Goal: Task Accomplishment & Management: Manage account settings

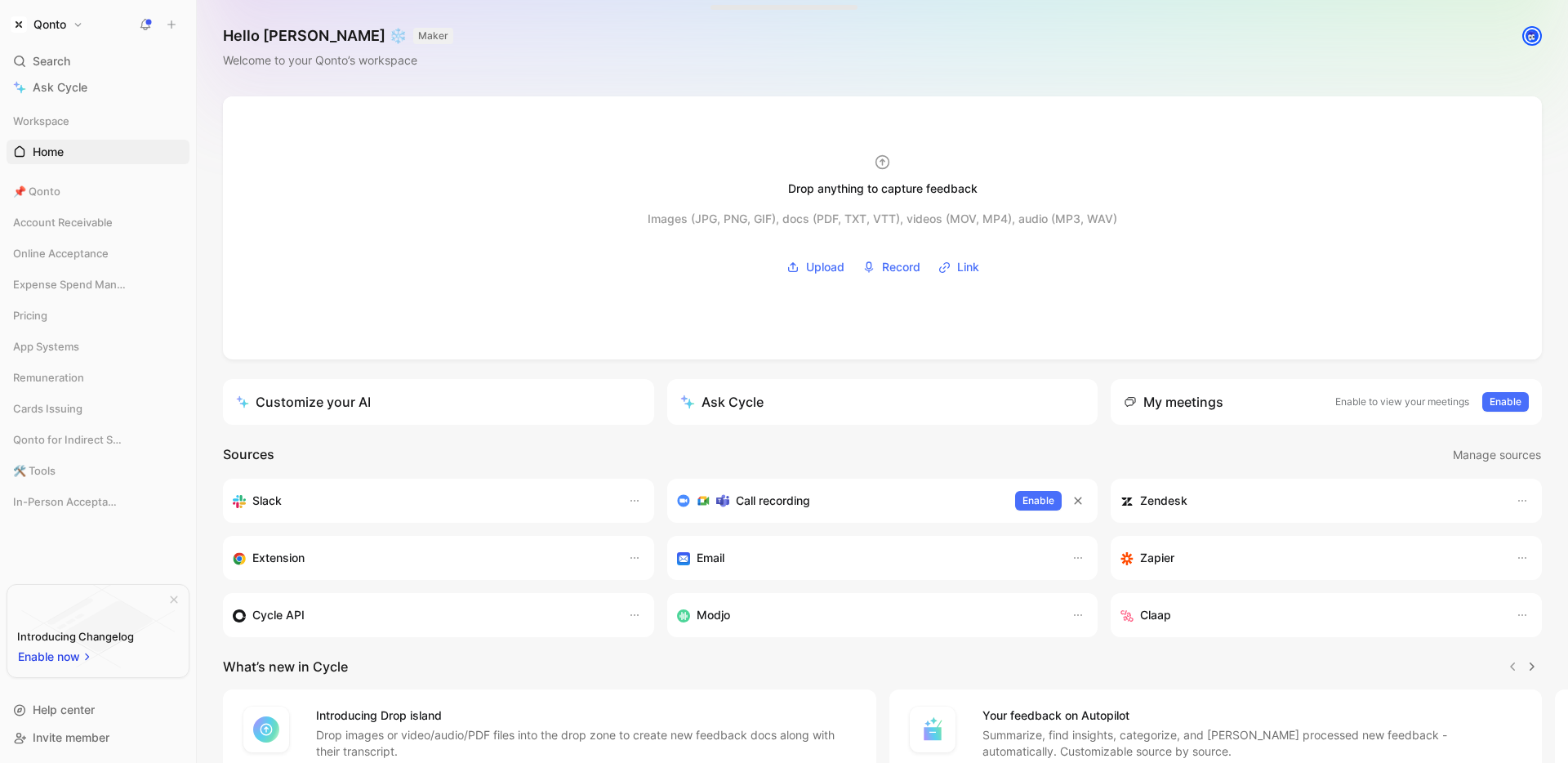
scroll to position [97, 0]
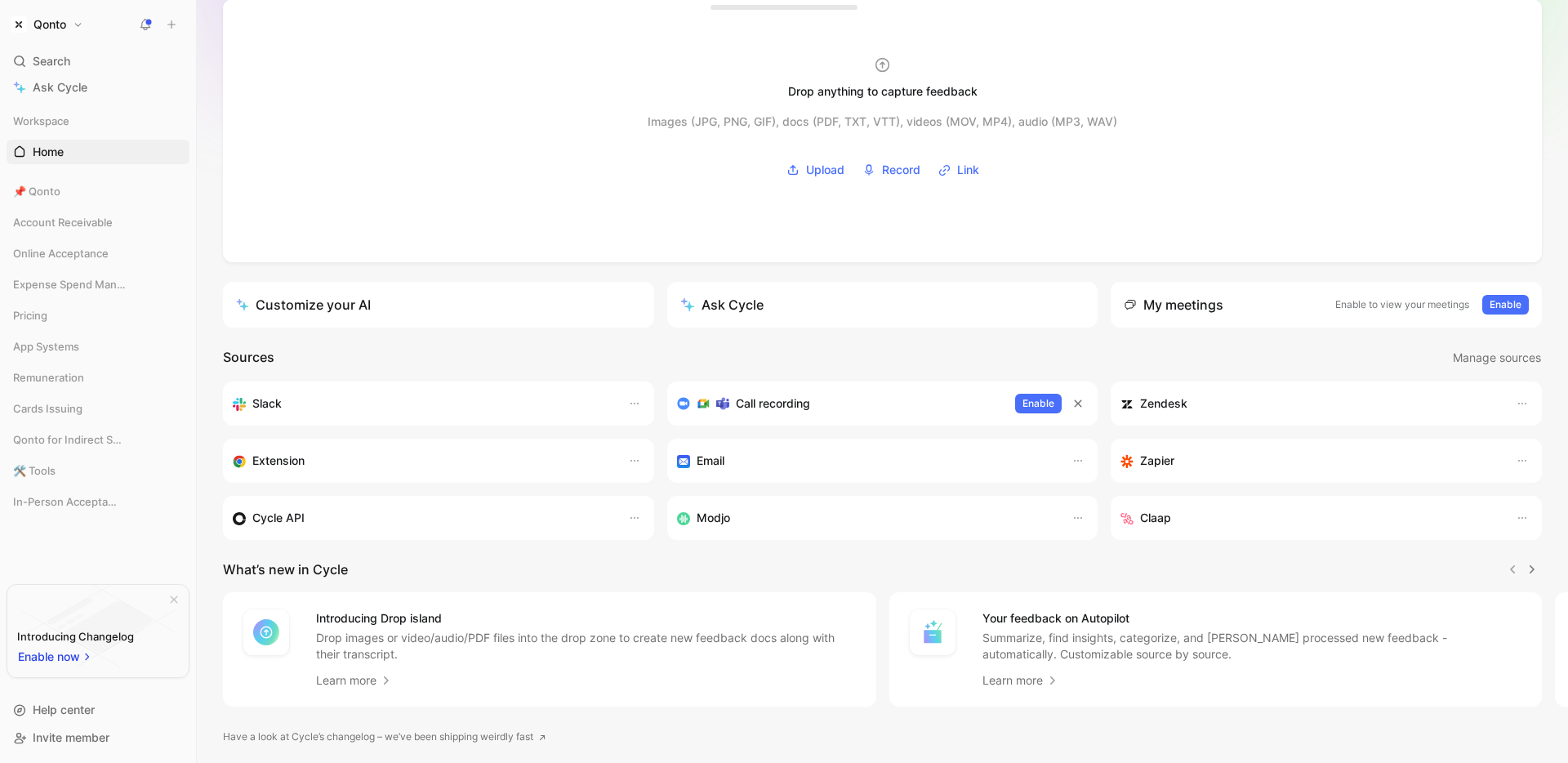
click at [301, 519] on h3 "Cycle API" at bounding box center [278, 518] width 53 height 20
click at [628, 520] on icon "button" at bounding box center [634, 518] width 13 height 13
click at [606, 558] on span "Open settings" at bounding box center [594, 552] width 75 height 14
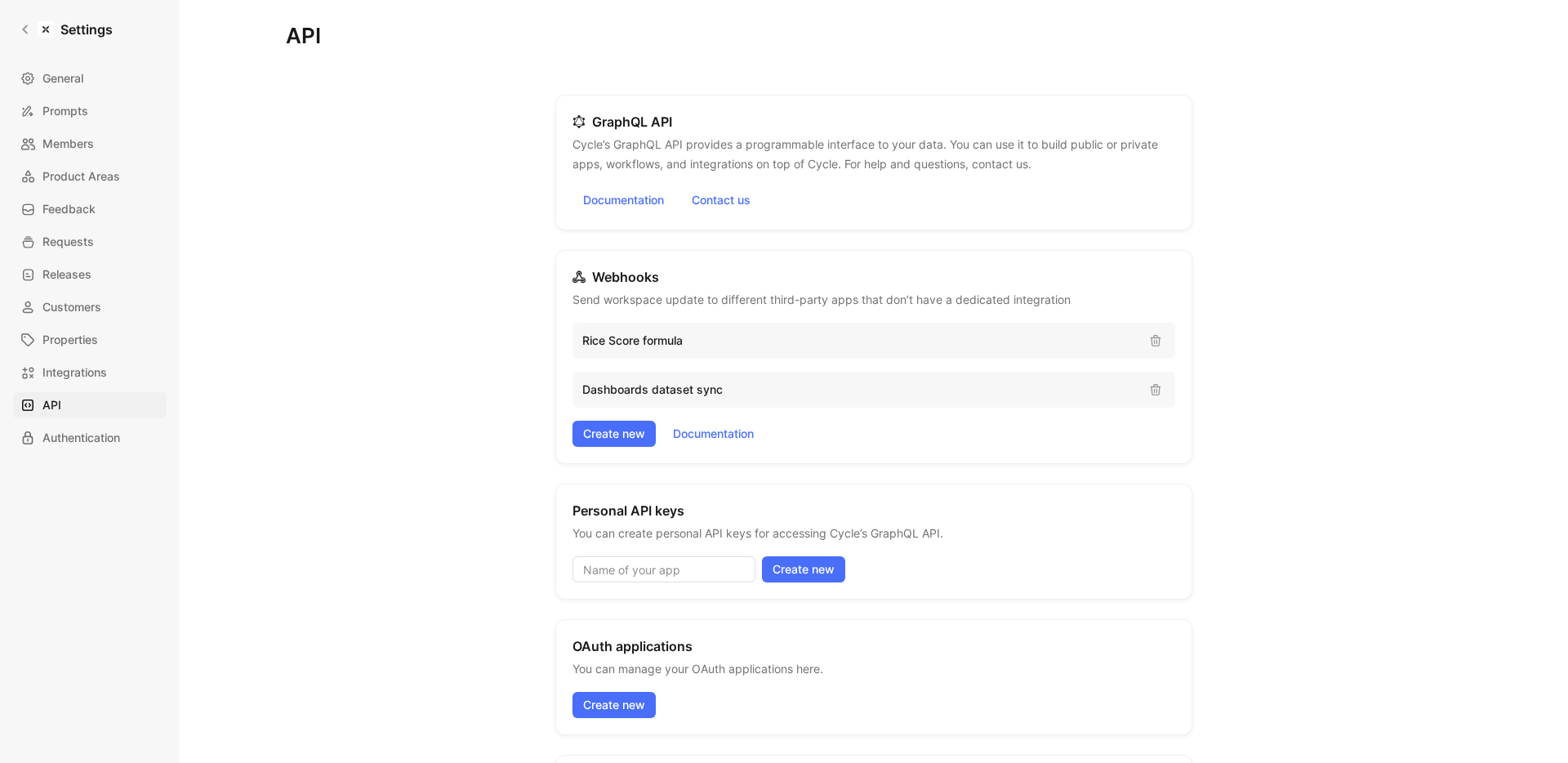
scroll to position [326, 0]
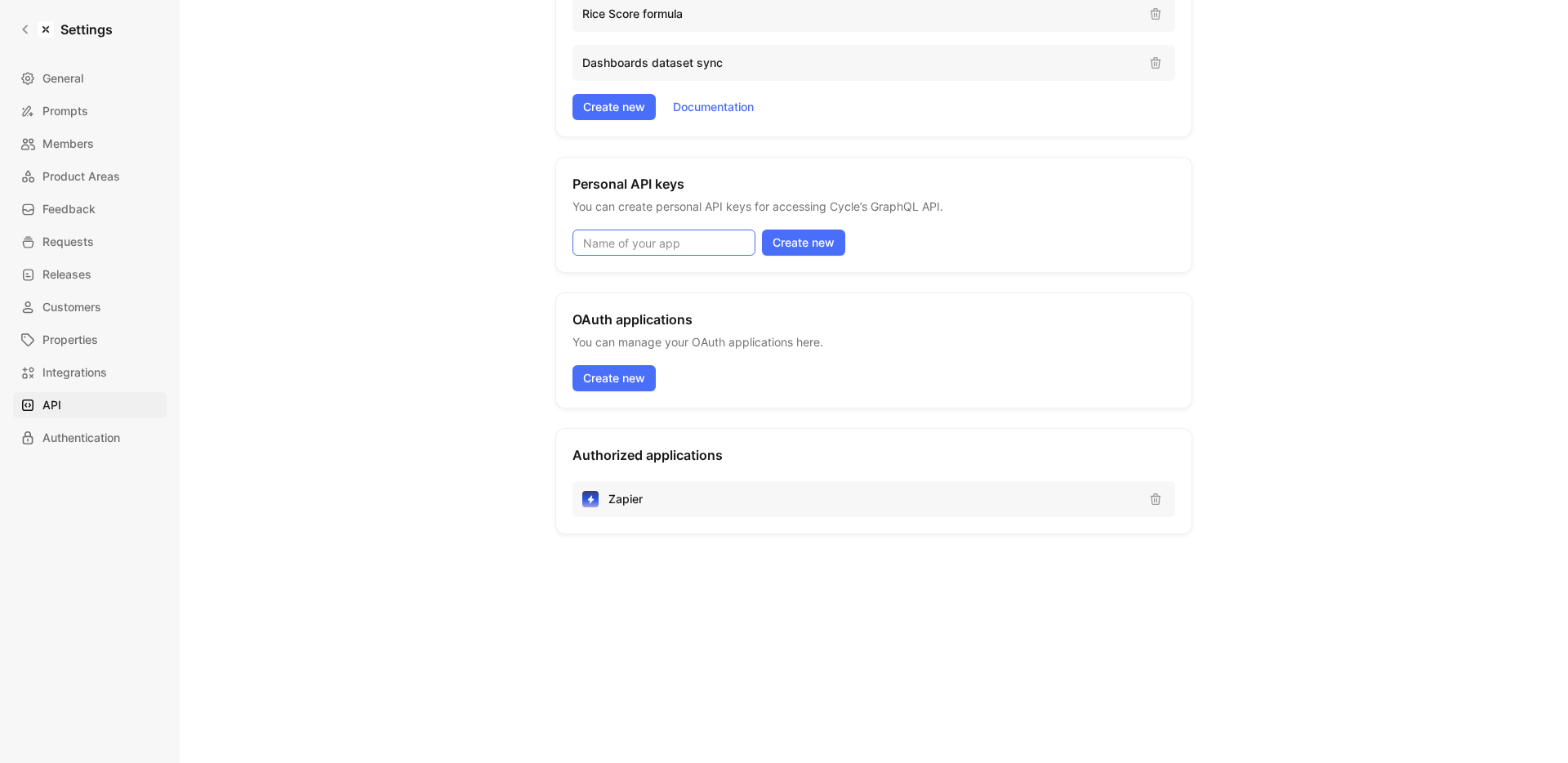
click at [646, 248] on input at bounding box center [664, 242] width 183 height 26
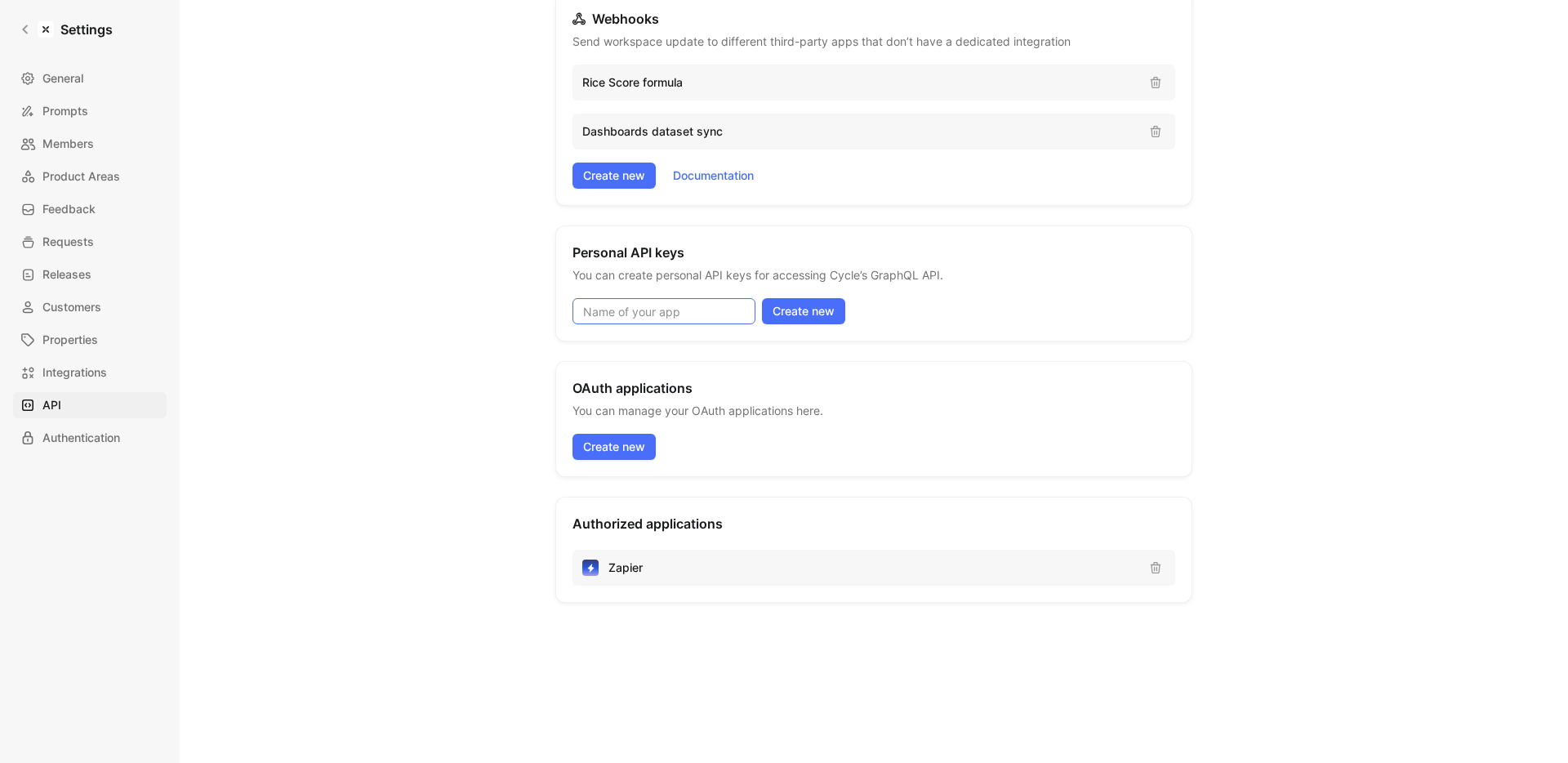
scroll to position [237, 0]
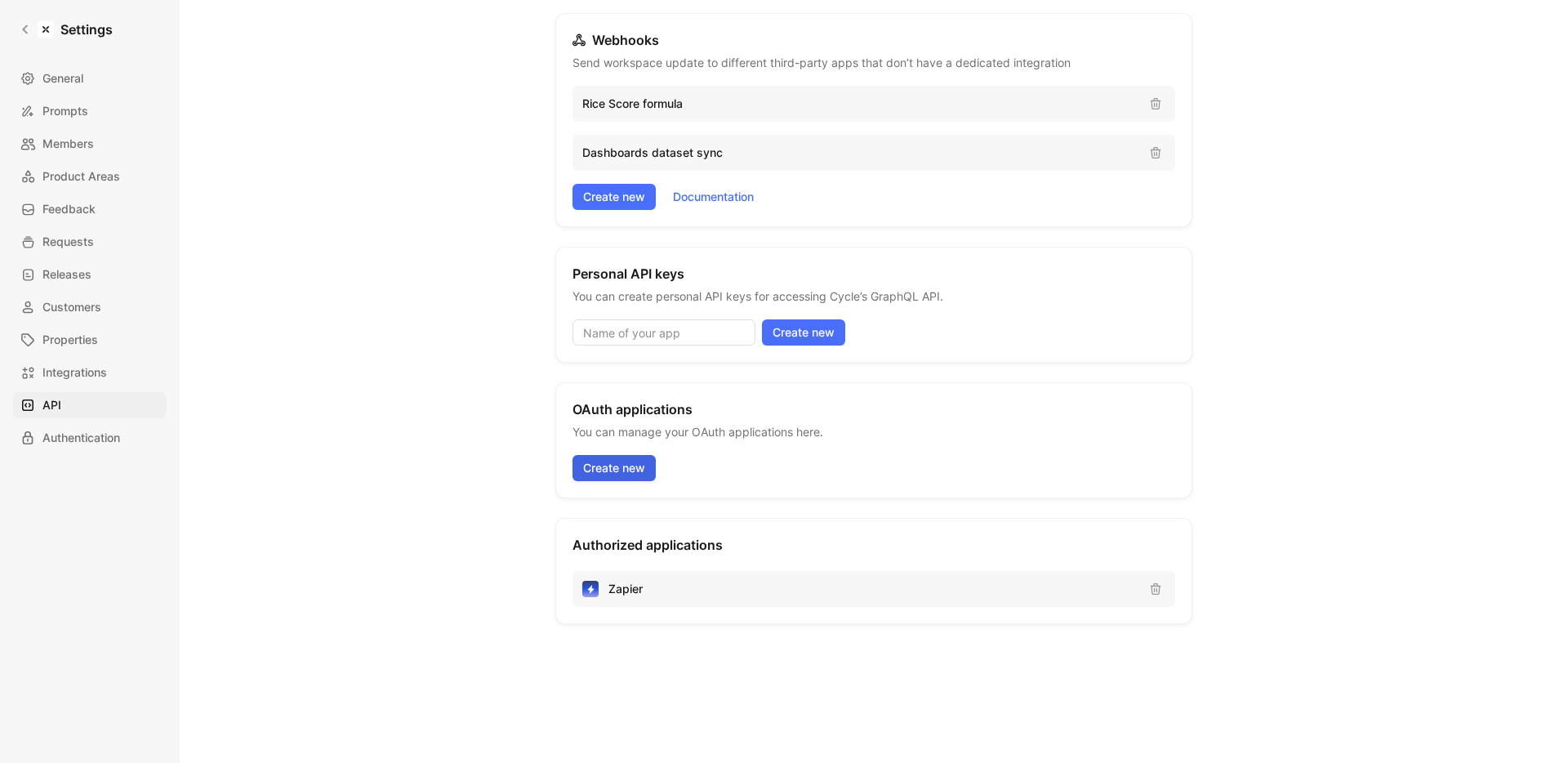
click at [615, 467] on span "Create new" at bounding box center [614, 468] width 62 height 20
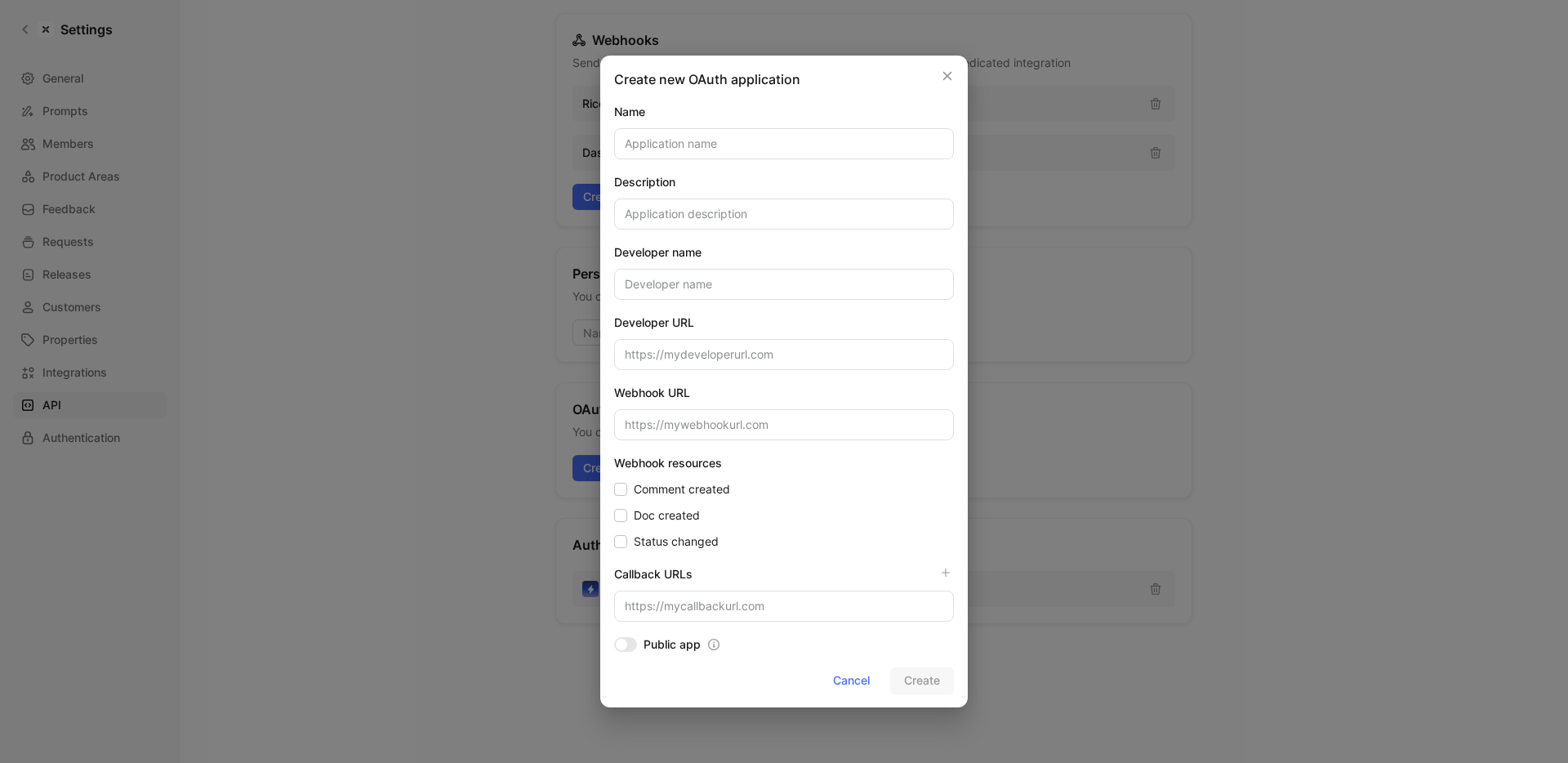
click at [734, 139] on input at bounding box center [784, 144] width 339 height 31
type input "[DOMAIN_NAME]"
click at [834, 685] on span "Cancel" at bounding box center [851, 679] width 37 height 20
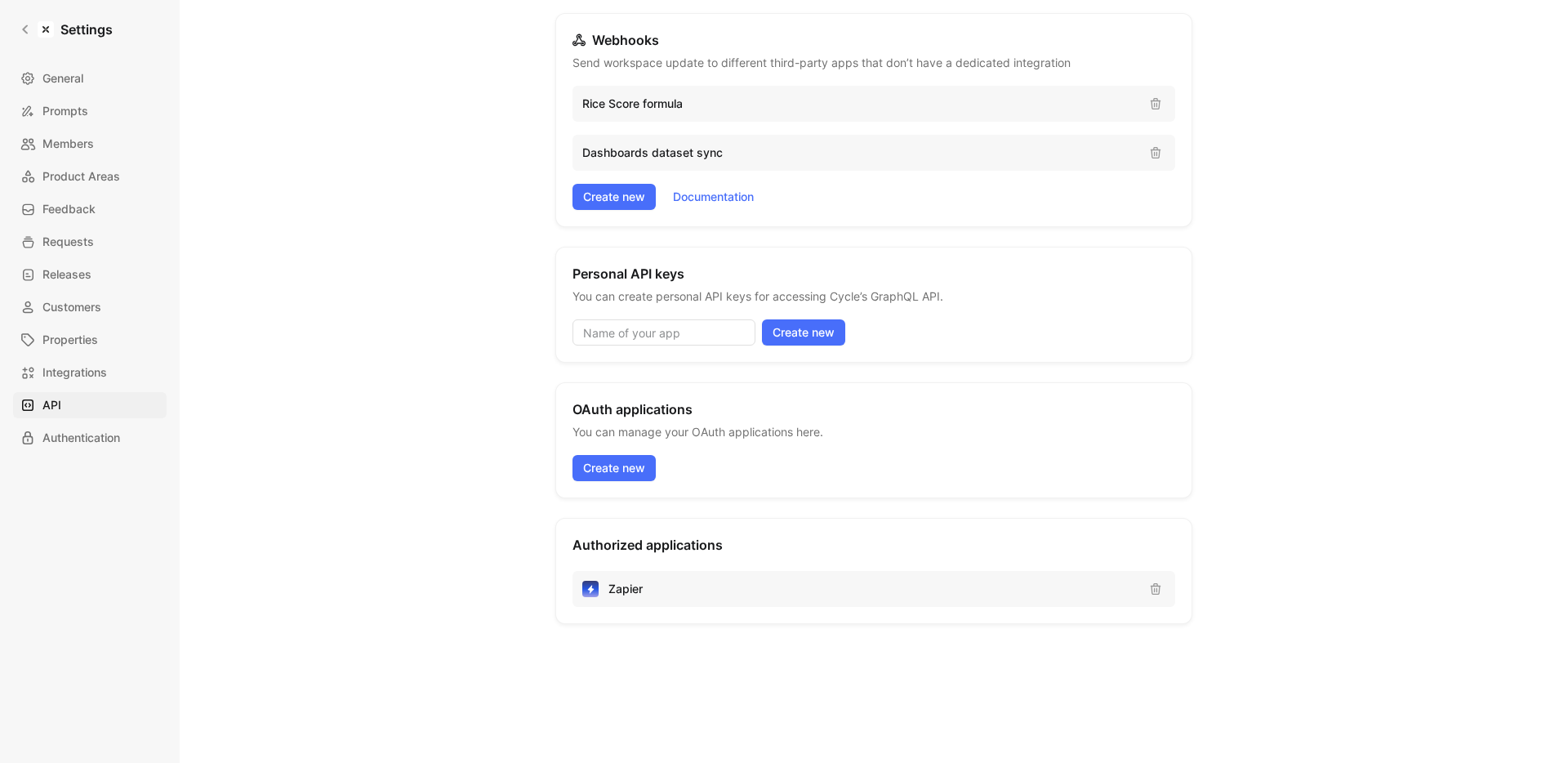
scroll to position [216, 0]
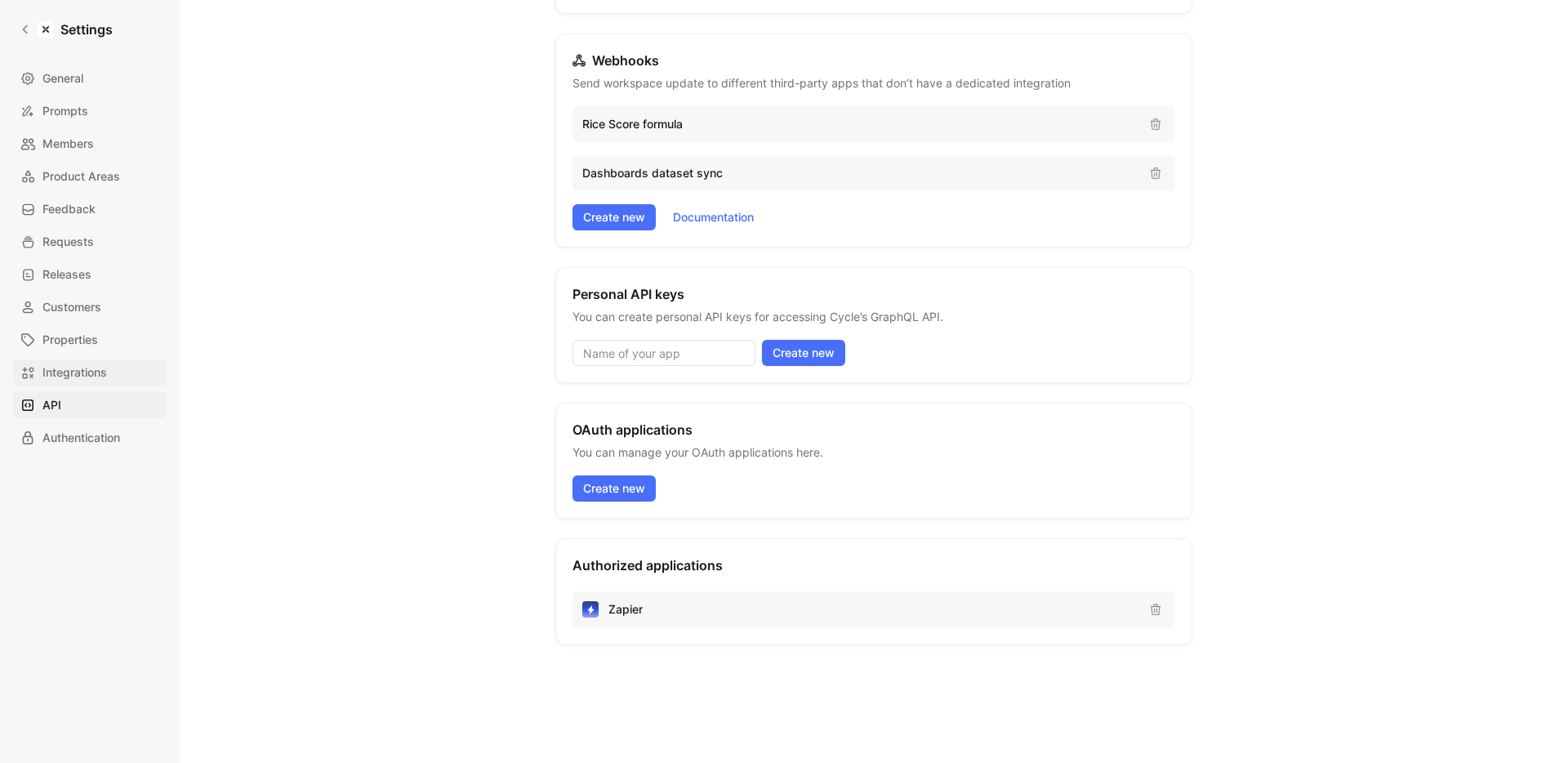
click at [70, 382] on span "Integrations" at bounding box center [74, 372] width 65 height 20
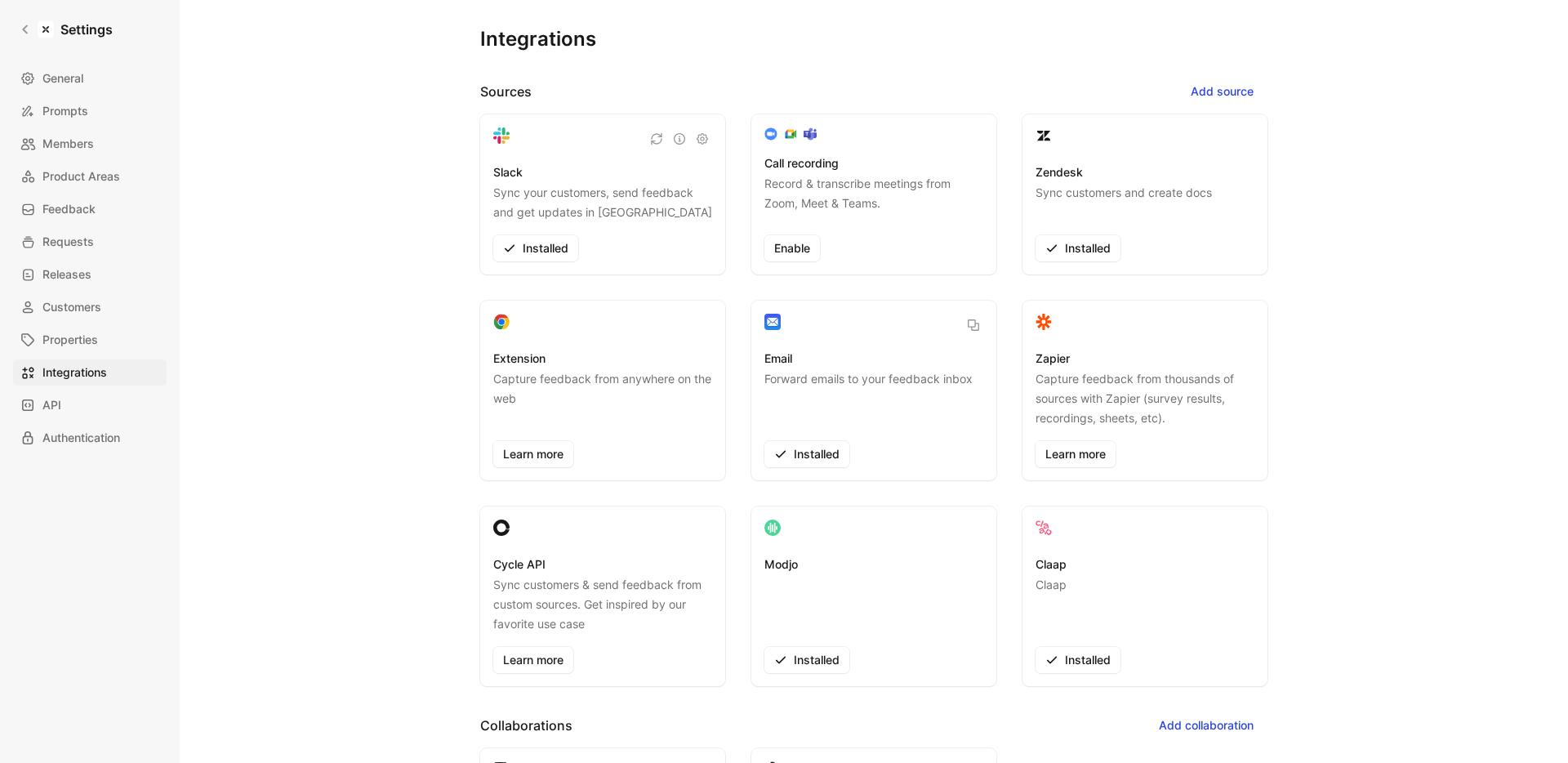
scroll to position [128, 0]
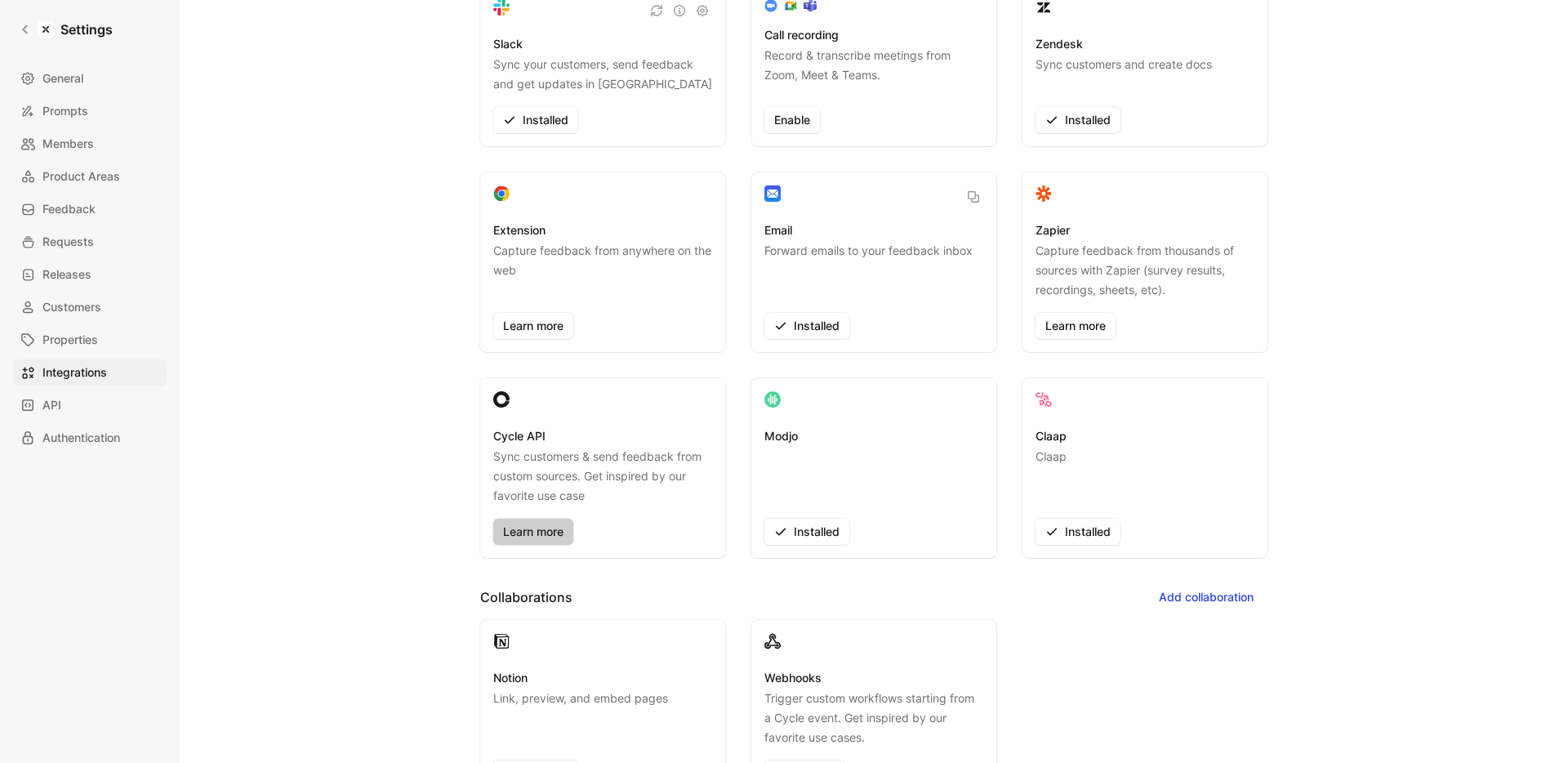
click at [522, 540] on link "Learn more" at bounding box center [533, 531] width 80 height 26
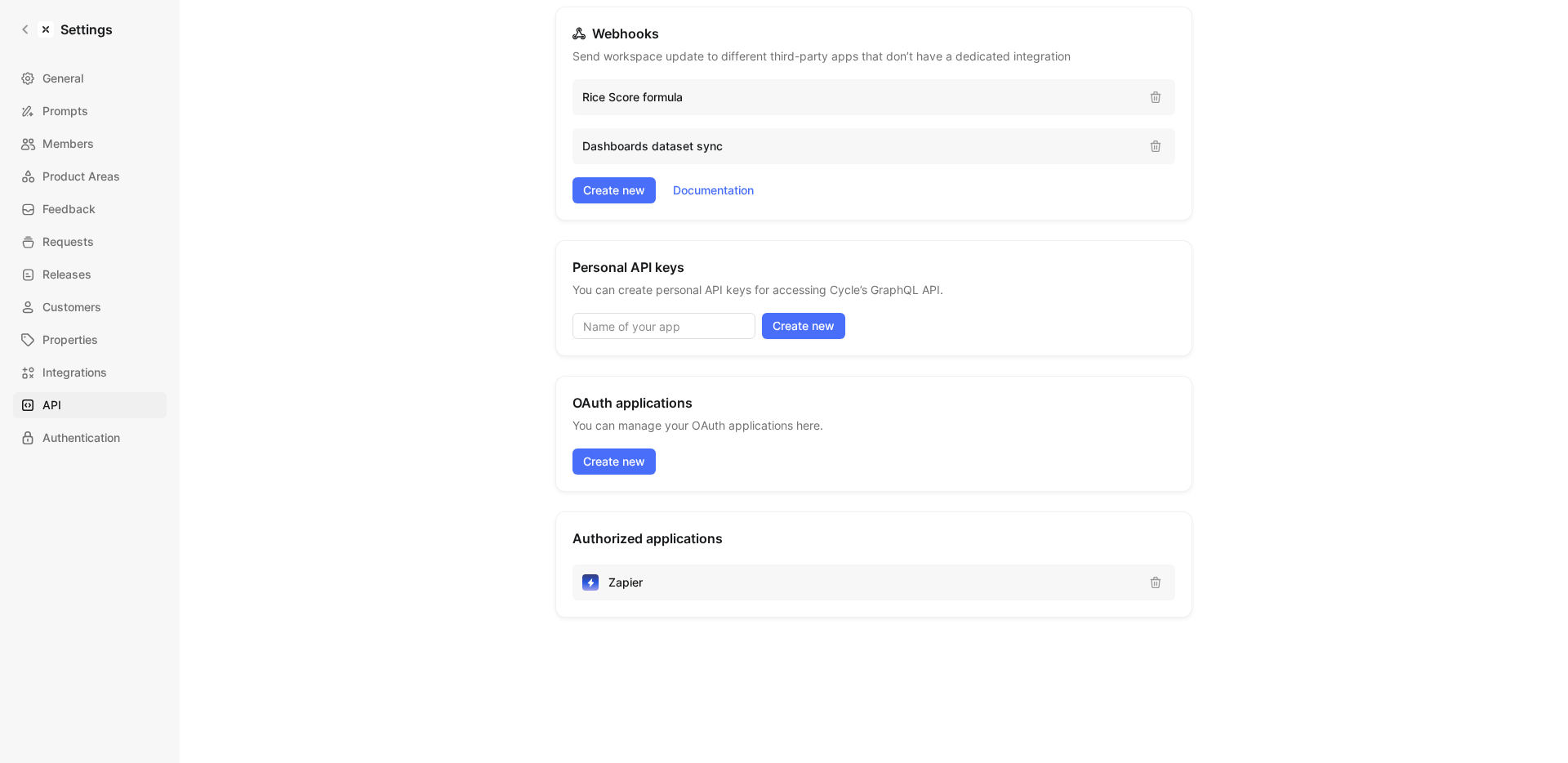
scroll to position [264, 0]
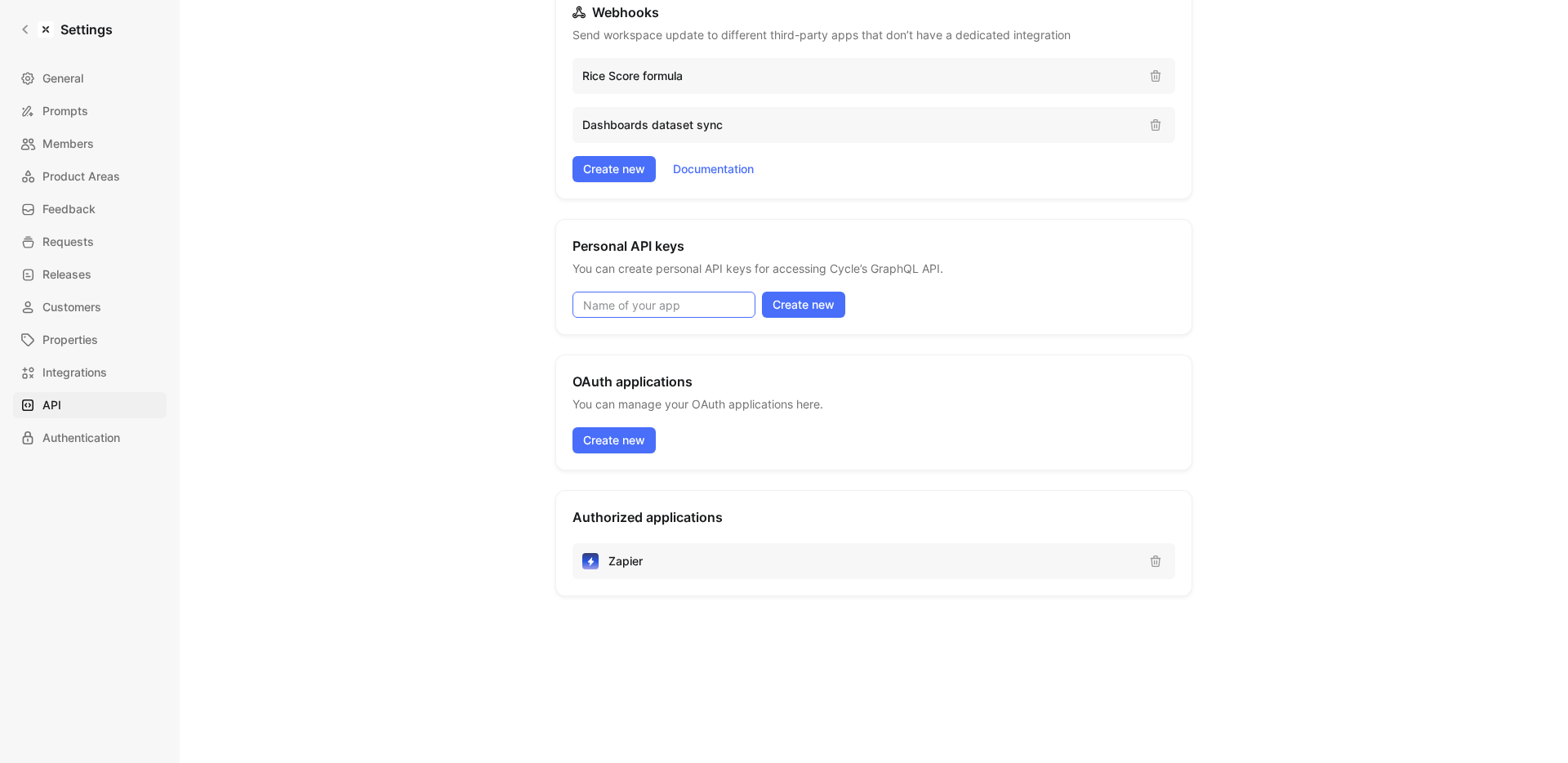
click at [726, 309] on input at bounding box center [664, 304] width 183 height 26
type input "[DOMAIN_NAME]"
click at [816, 299] on span "Create new" at bounding box center [804, 304] width 62 height 20
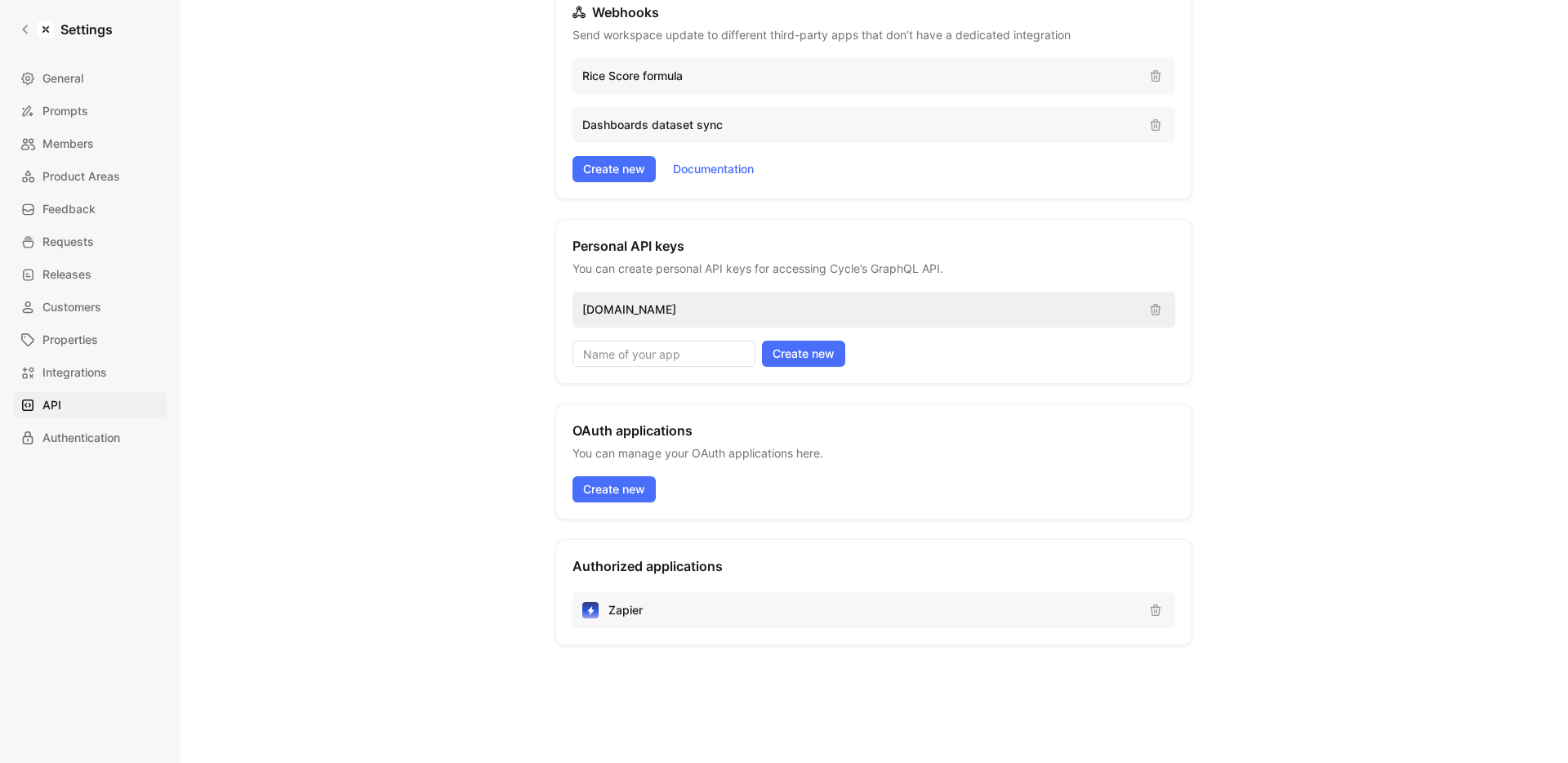
click at [626, 309] on p "[DOMAIN_NAME]" at bounding box center [859, 309] width 554 height 20
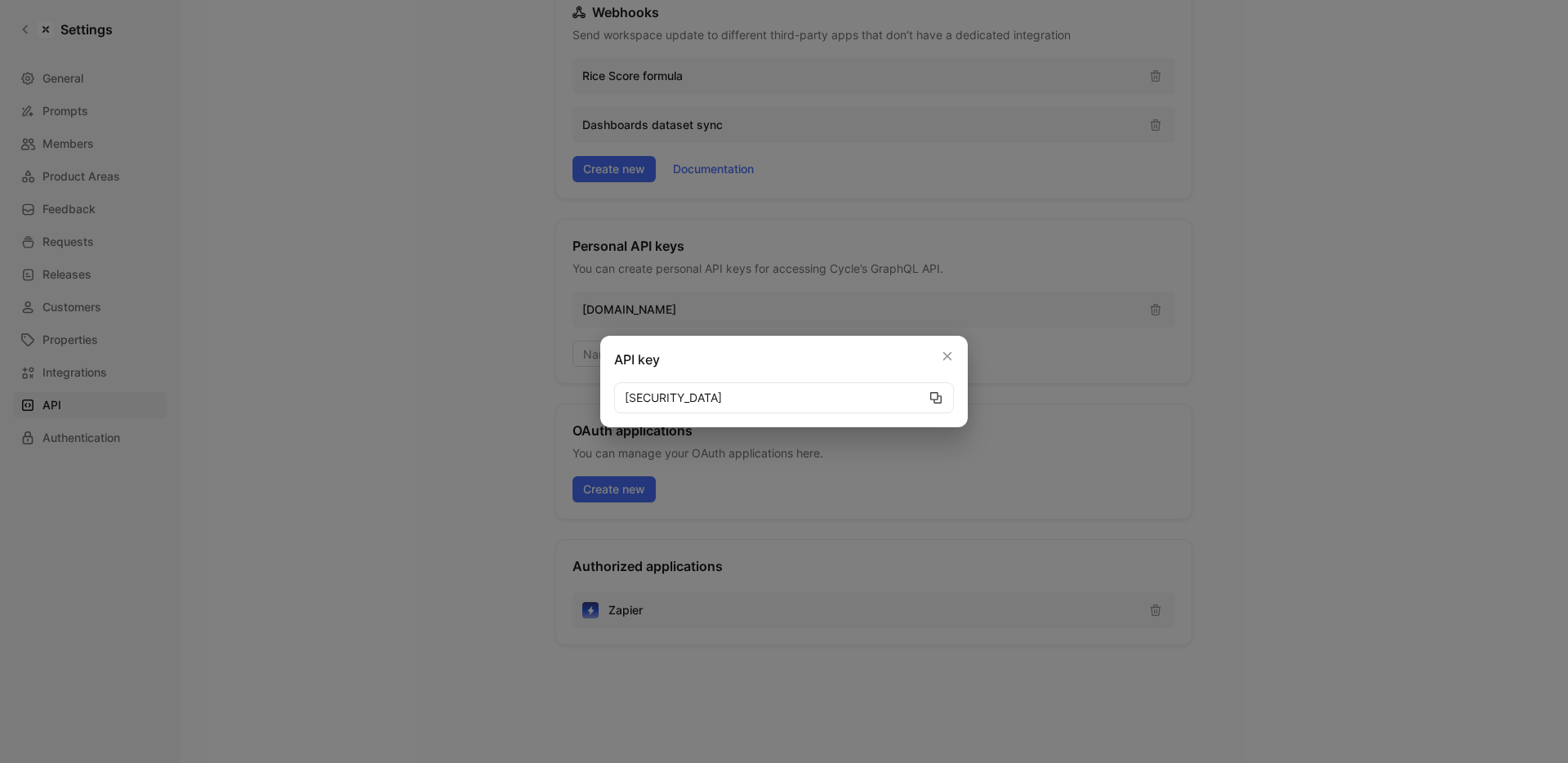
click at [934, 397] on icon "button" at bounding box center [936, 397] width 13 height 13
click at [943, 359] on icon "button" at bounding box center [948, 357] width 9 height 9
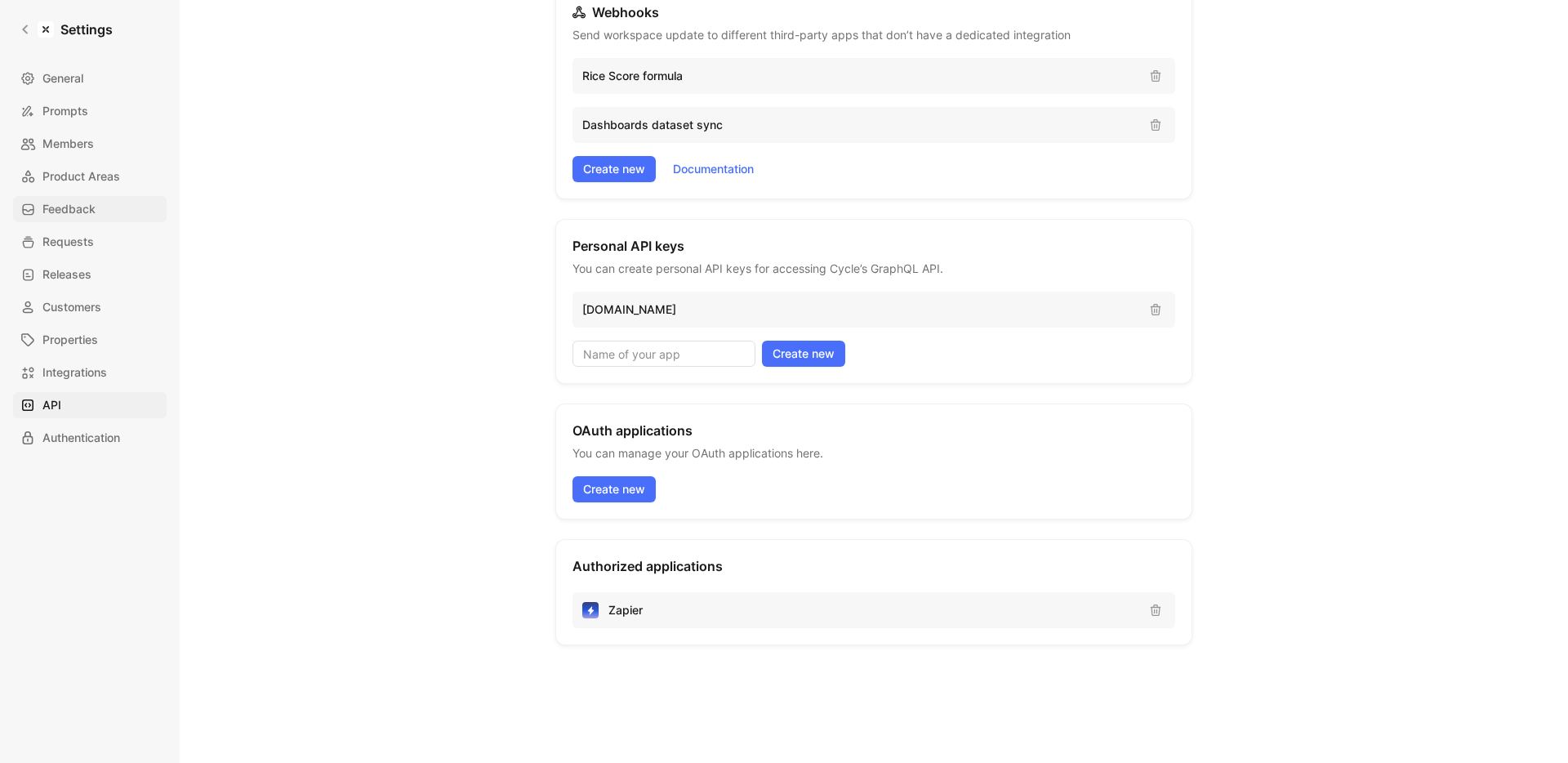
click at [87, 203] on span "Feedback" at bounding box center [69, 208] width 53 height 20
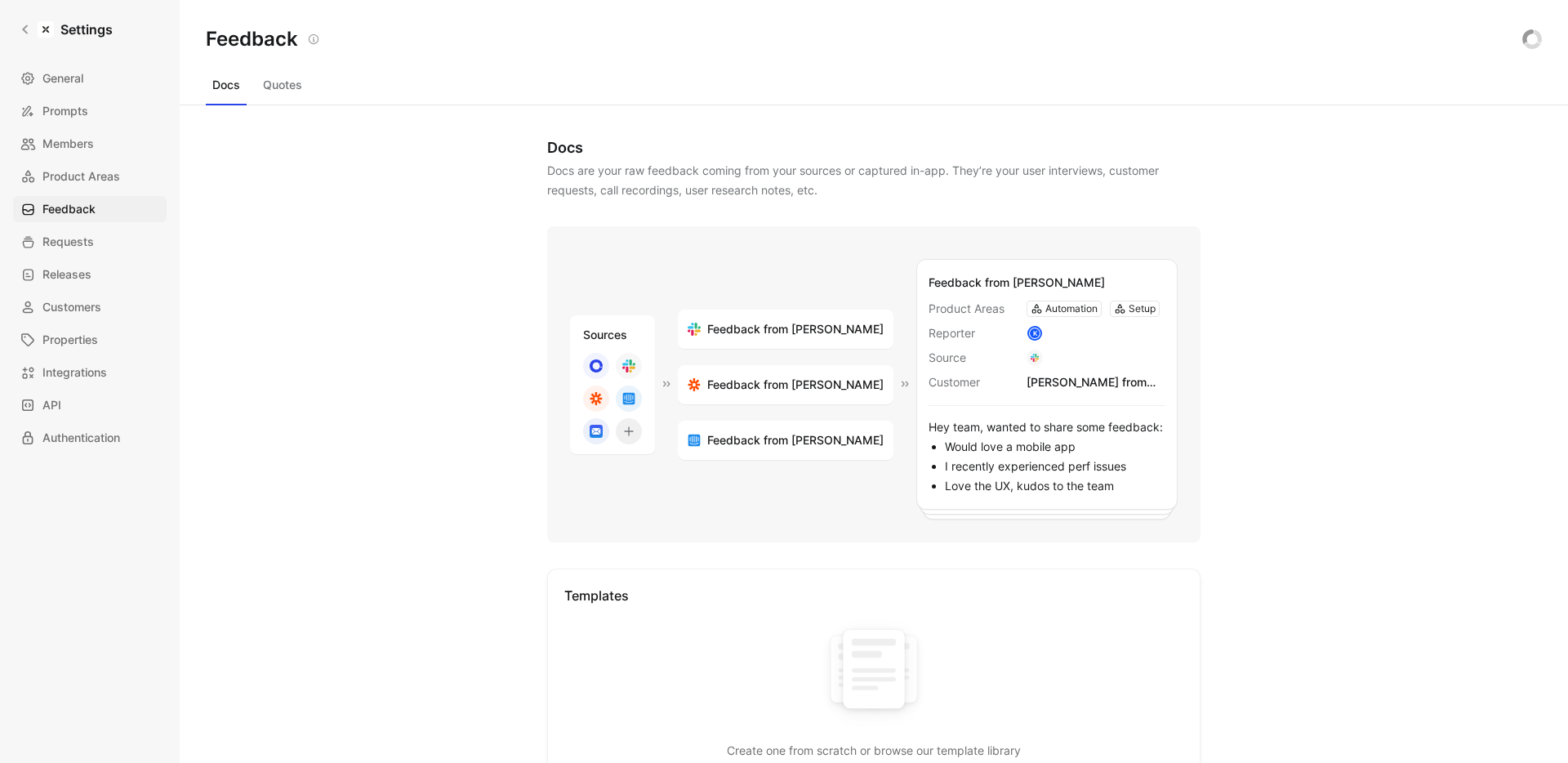
click at [285, 89] on button "Quotes" at bounding box center [283, 84] width 53 height 26
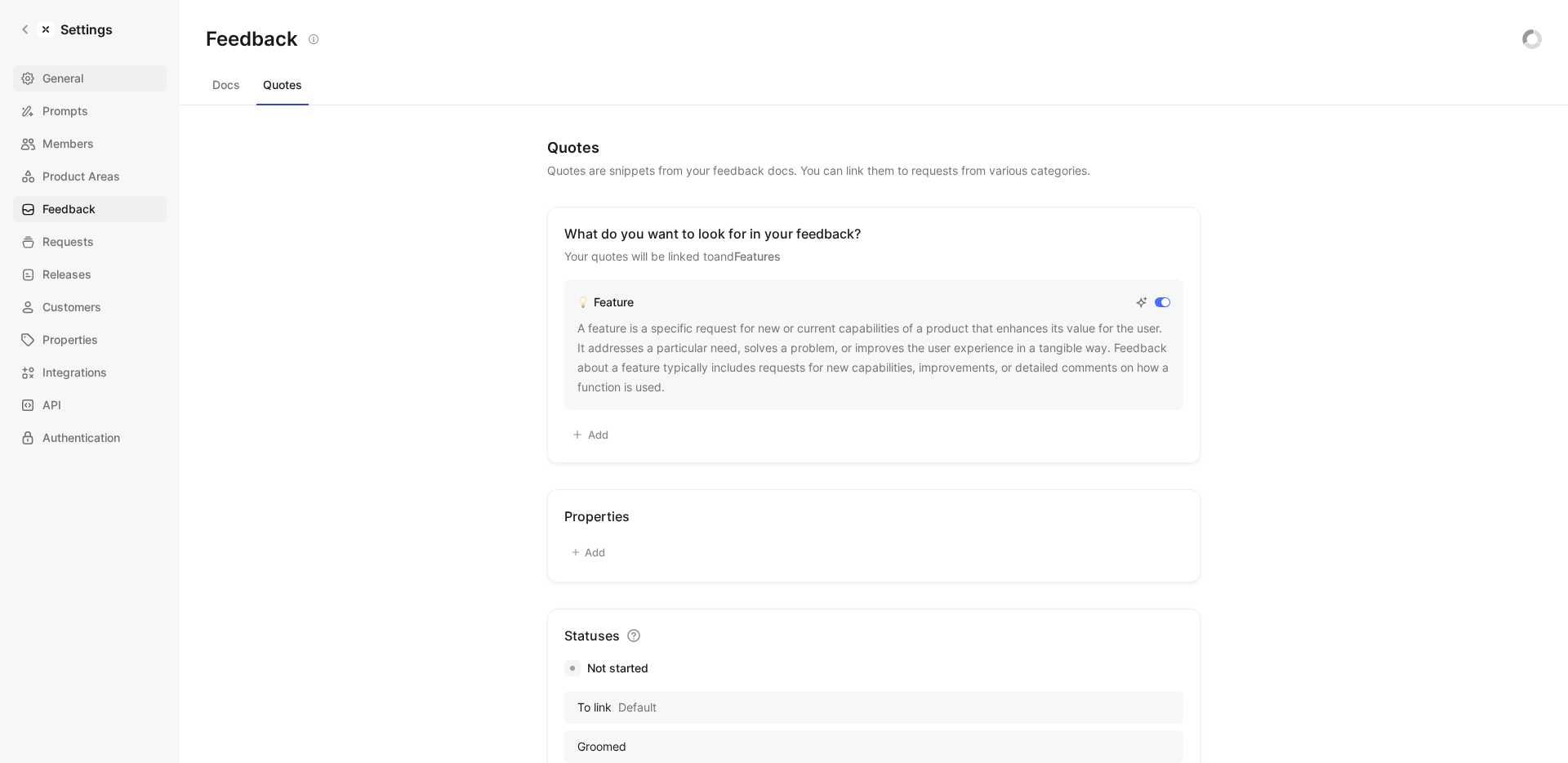
click at [72, 82] on span "General" at bounding box center [62, 78] width 40 height 20
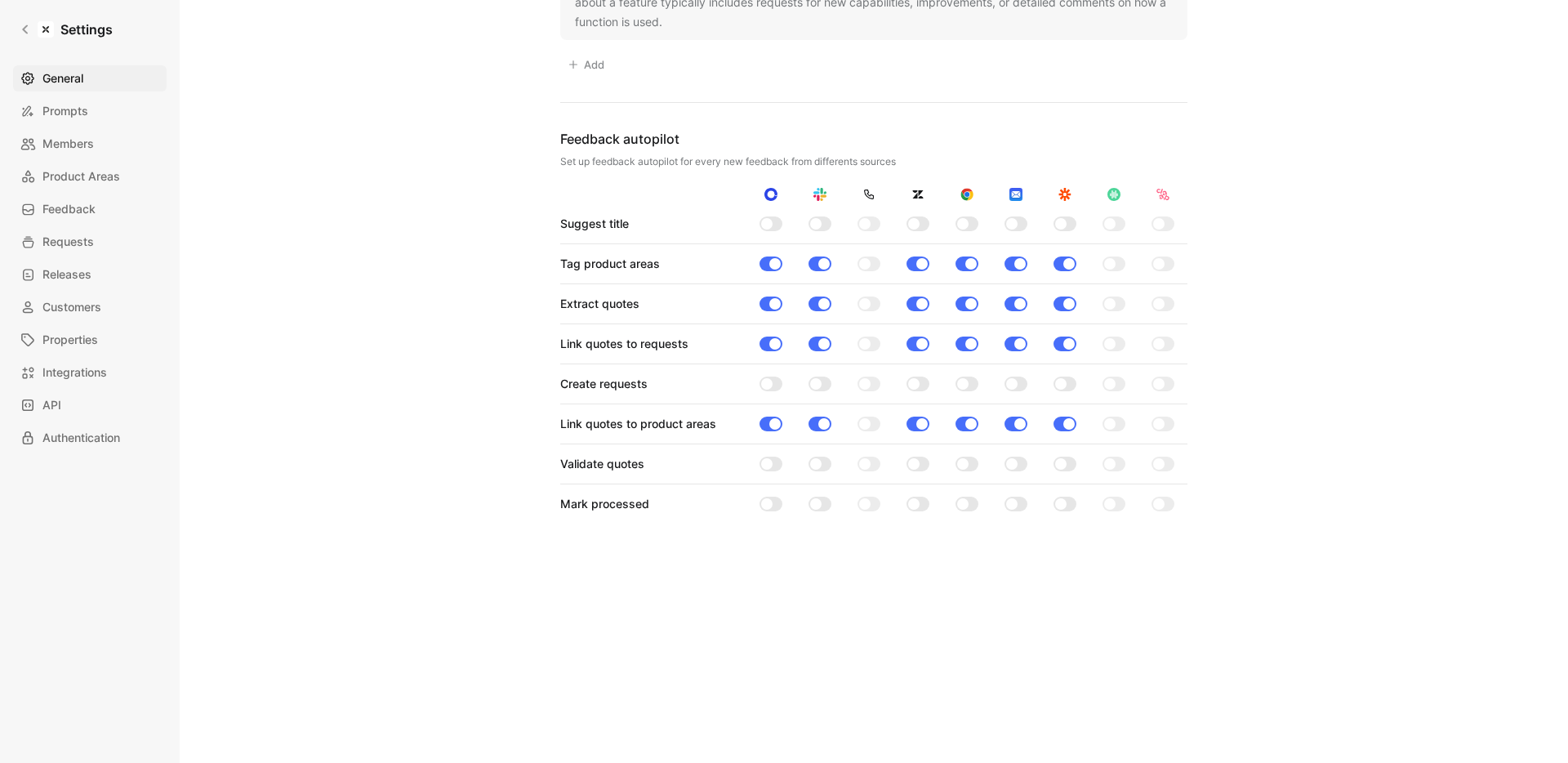
scroll to position [1294, 0]
click at [57, 398] on span "API" at bounding box center [52, 405] width 19 height 20
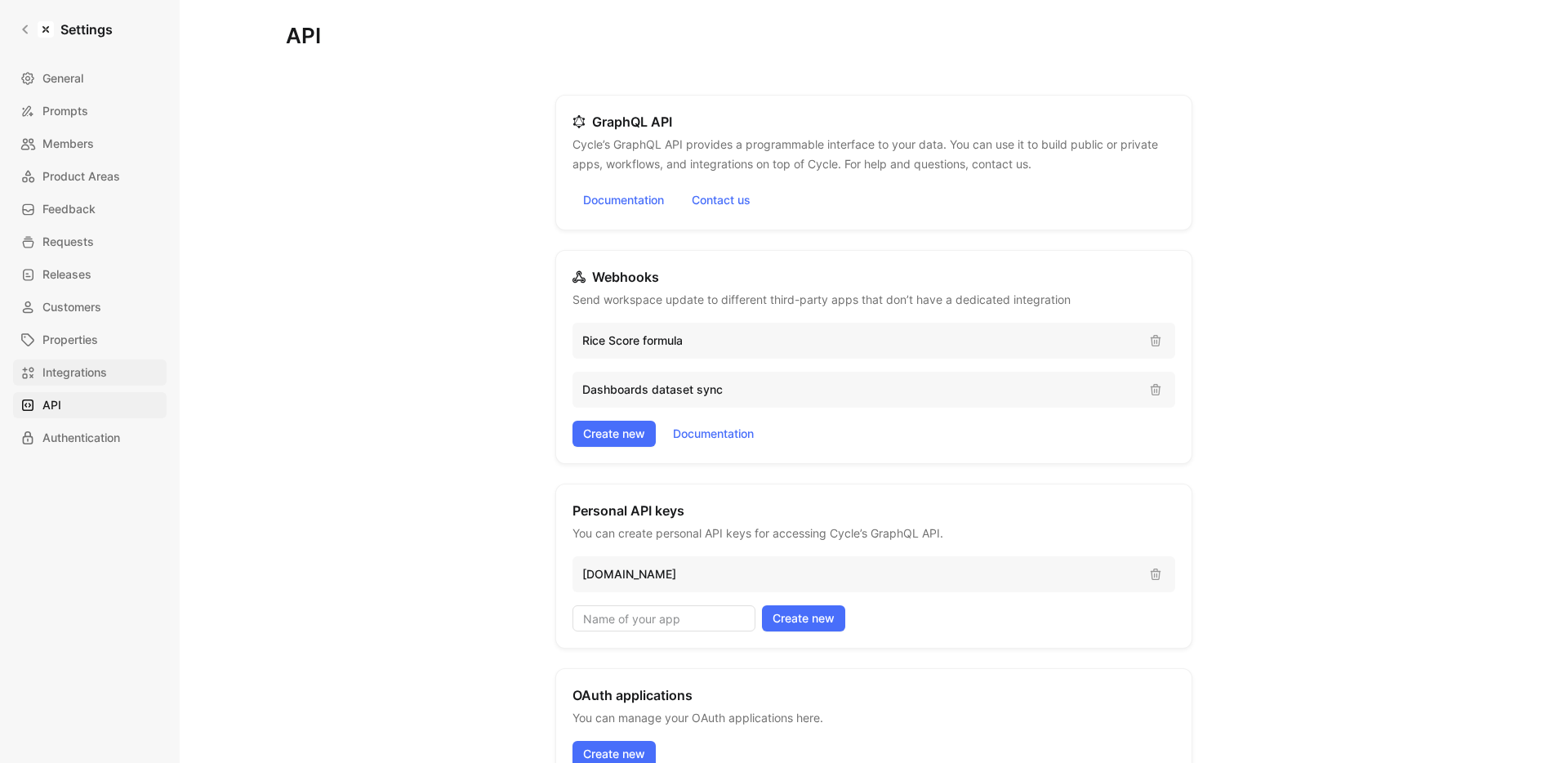
click at [96, 364] on span "Integrations" at bounding box center [74, 372] width 65 height 20
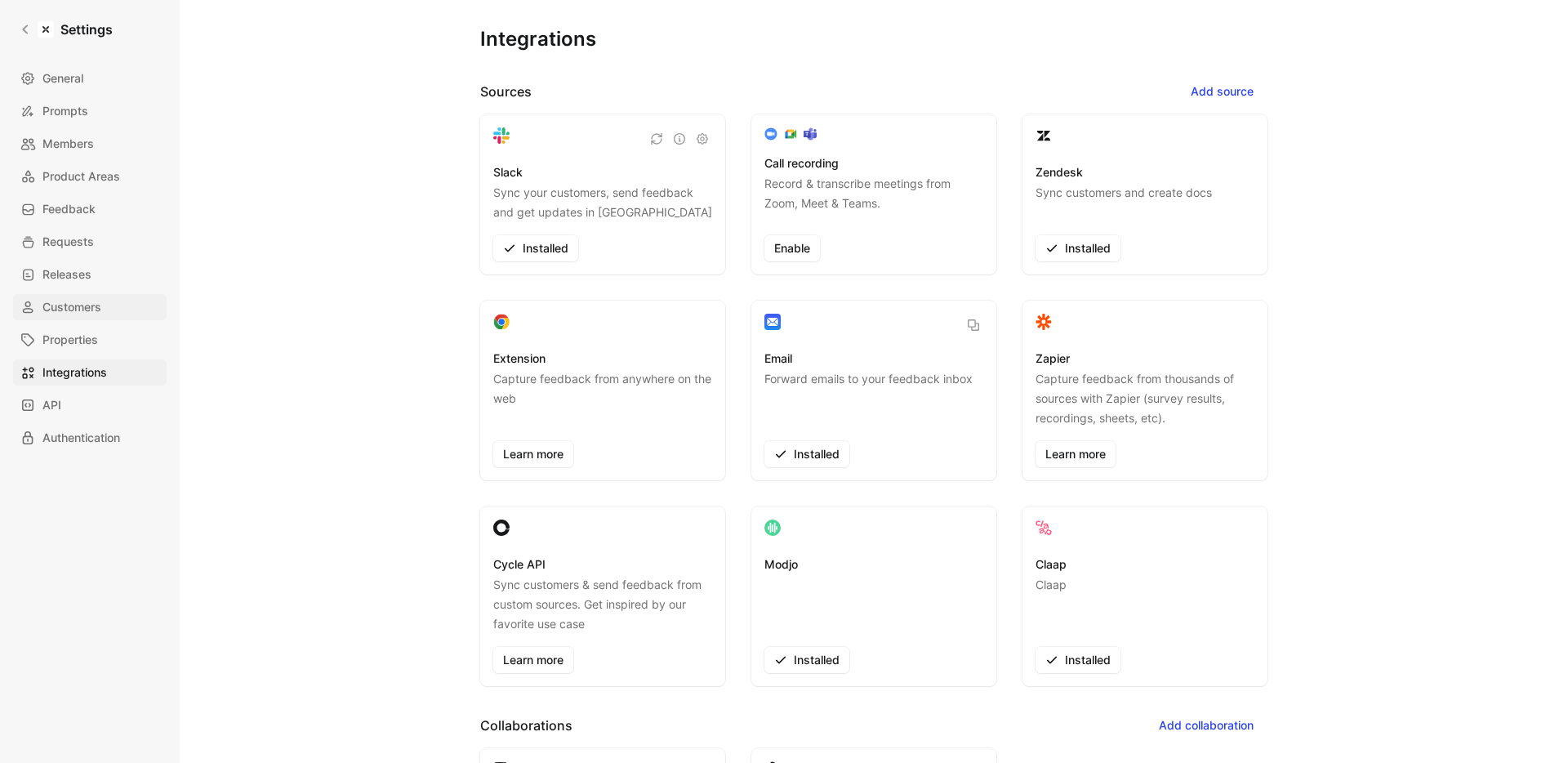
click at [68, 315] on span "Customers" at bounding box center [72, 307] width 59 height 20
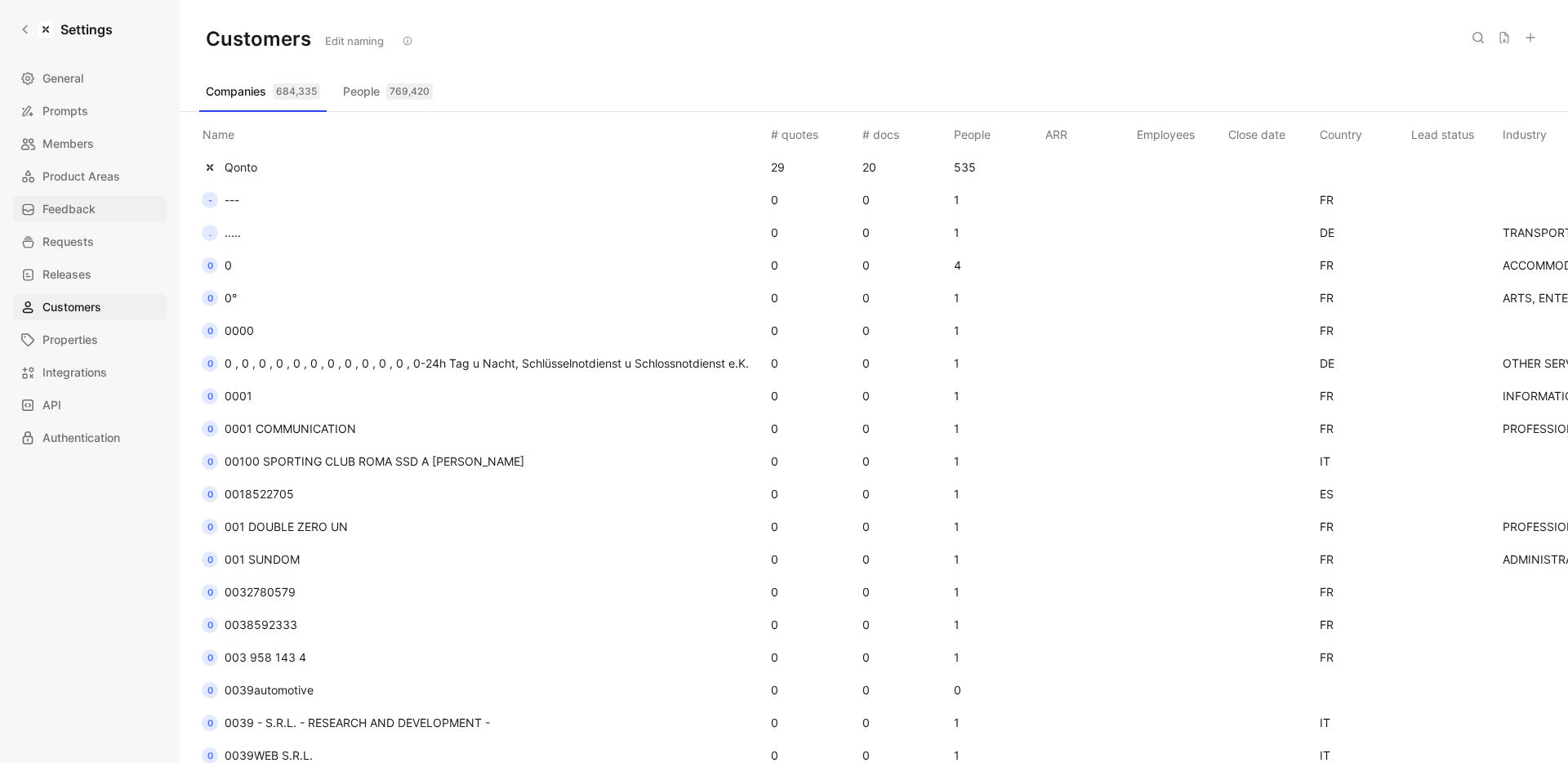
click at [69, 219] on link "Feedback" at bounding box center [90, 209] width 153 height 26
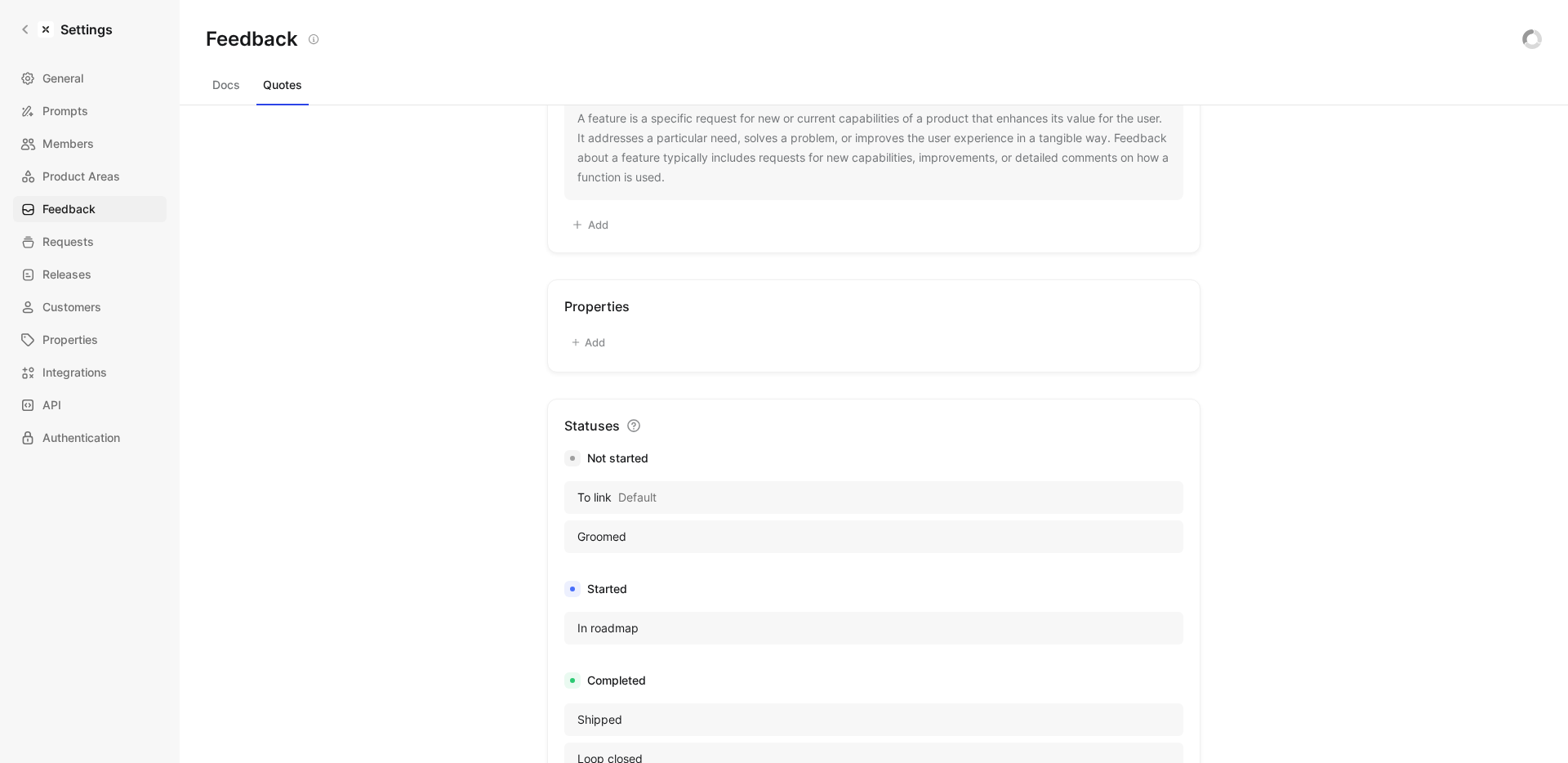
scroll to position [127, 0]
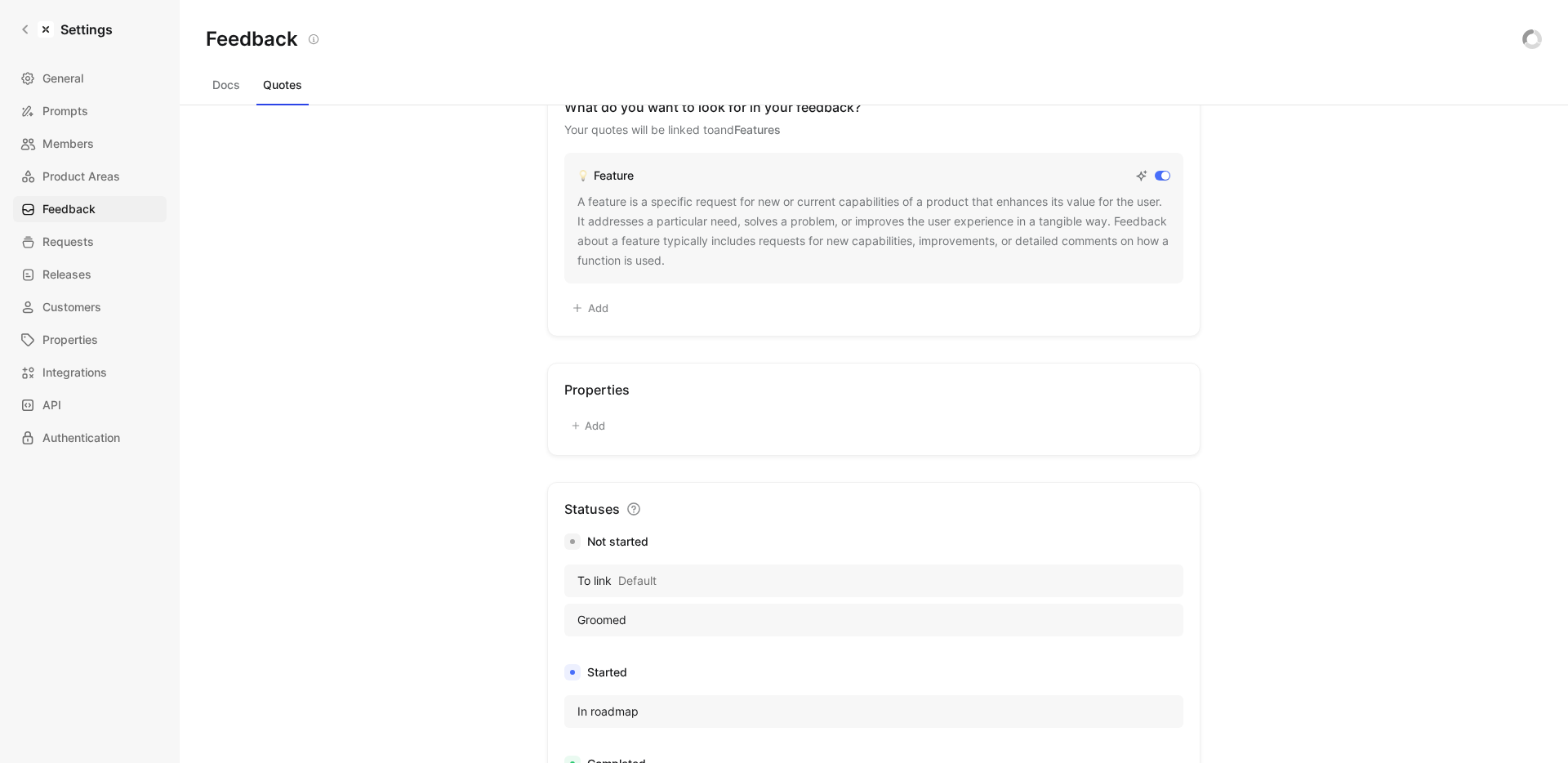
click at [238, 98] on div "Docs Quotes" at bounding box center [874, 88] width 1336 height 33
click at [190, 84] on div "Docs Quotes" at bounding box center [874, 88] width 1389 height 34
click at [259, 85] on button "Quotes" at bounding box center [283, 84] width 53 height 26
click at [223, 82] on button "Docs" at bounding box center [226, 84] width 40 height 26
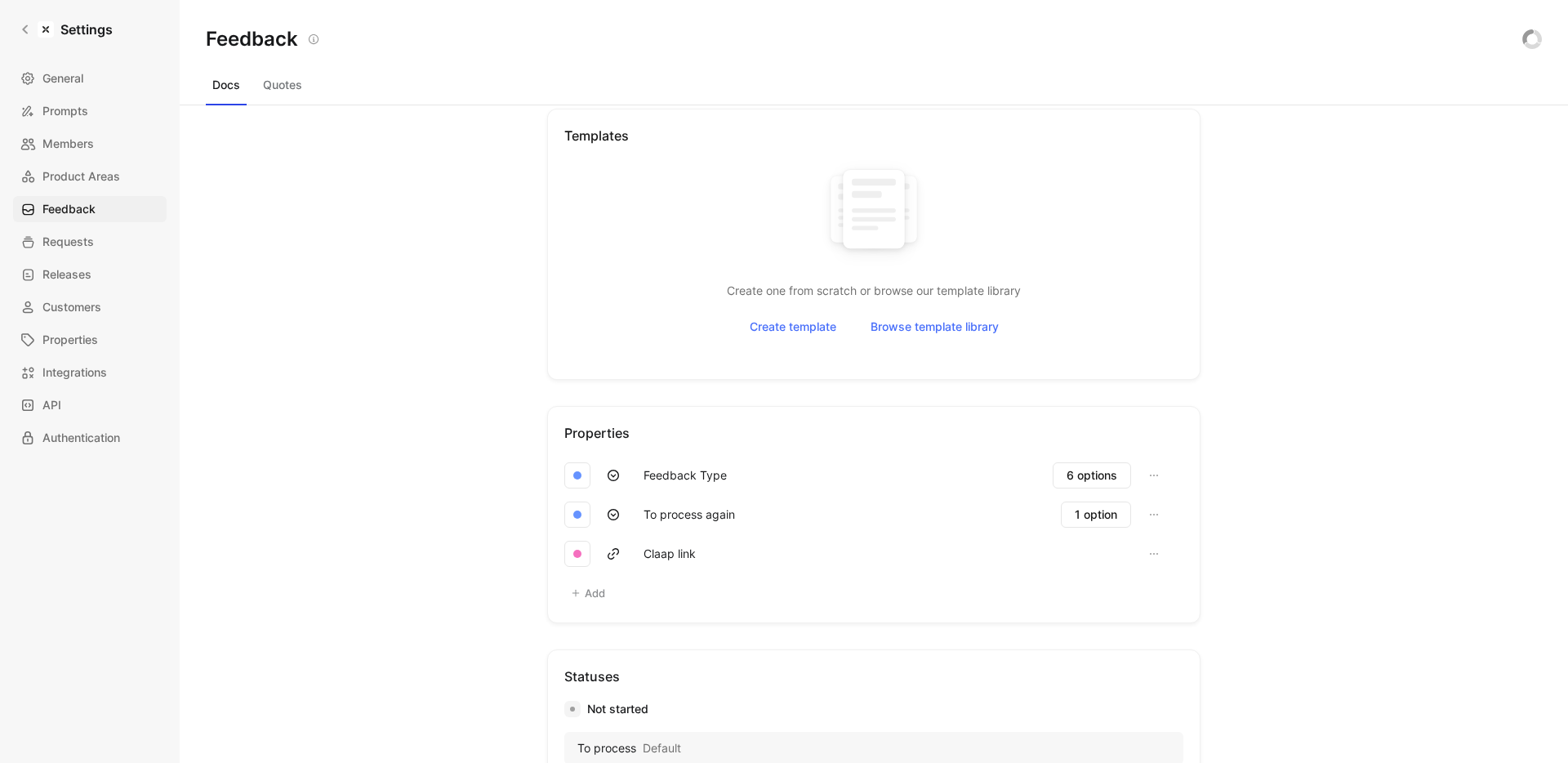
scroll to position [902, 0]
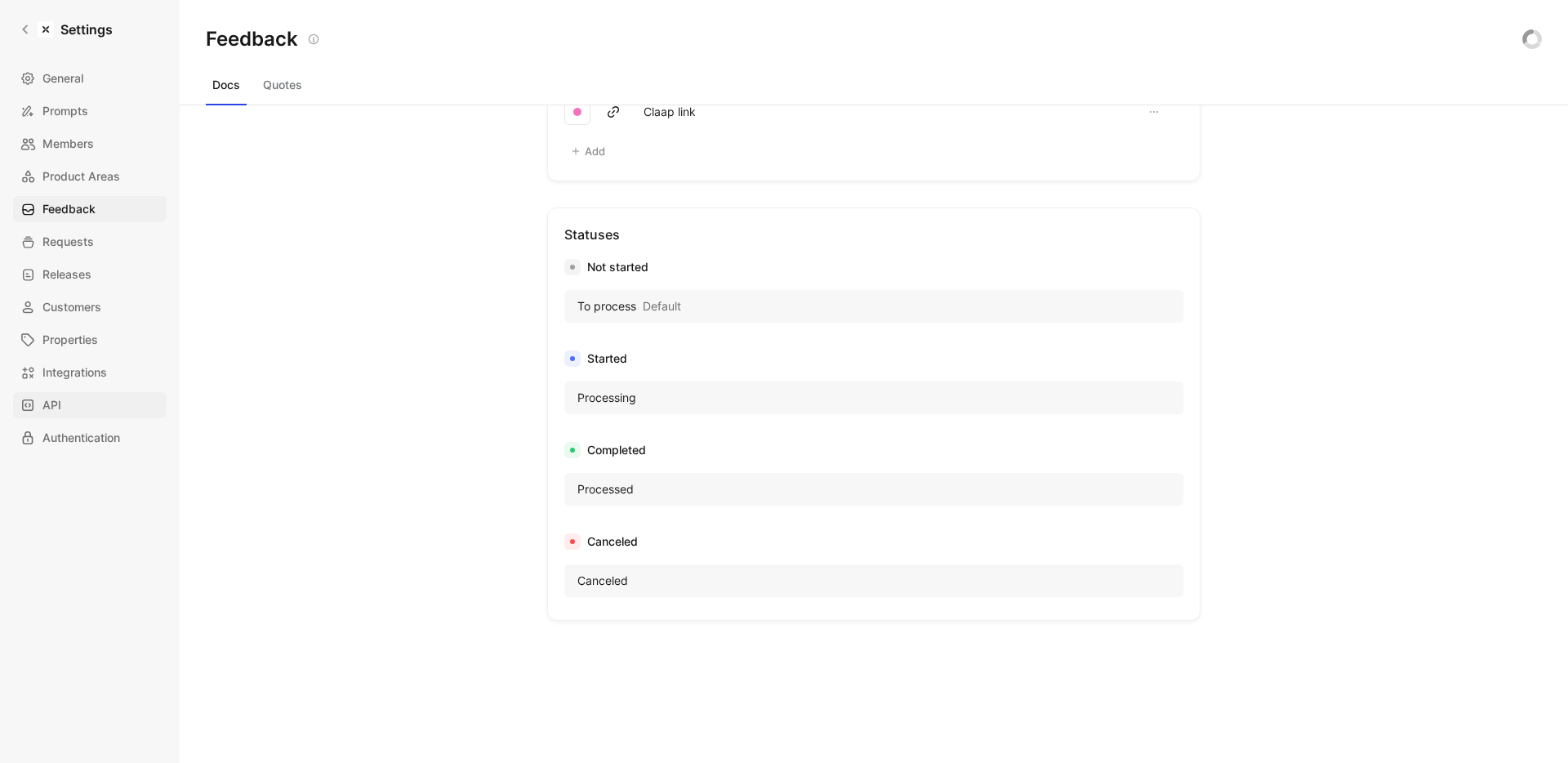
click at [54, 403] on span "API" at bounding box center [52, 405] width 19 height 20
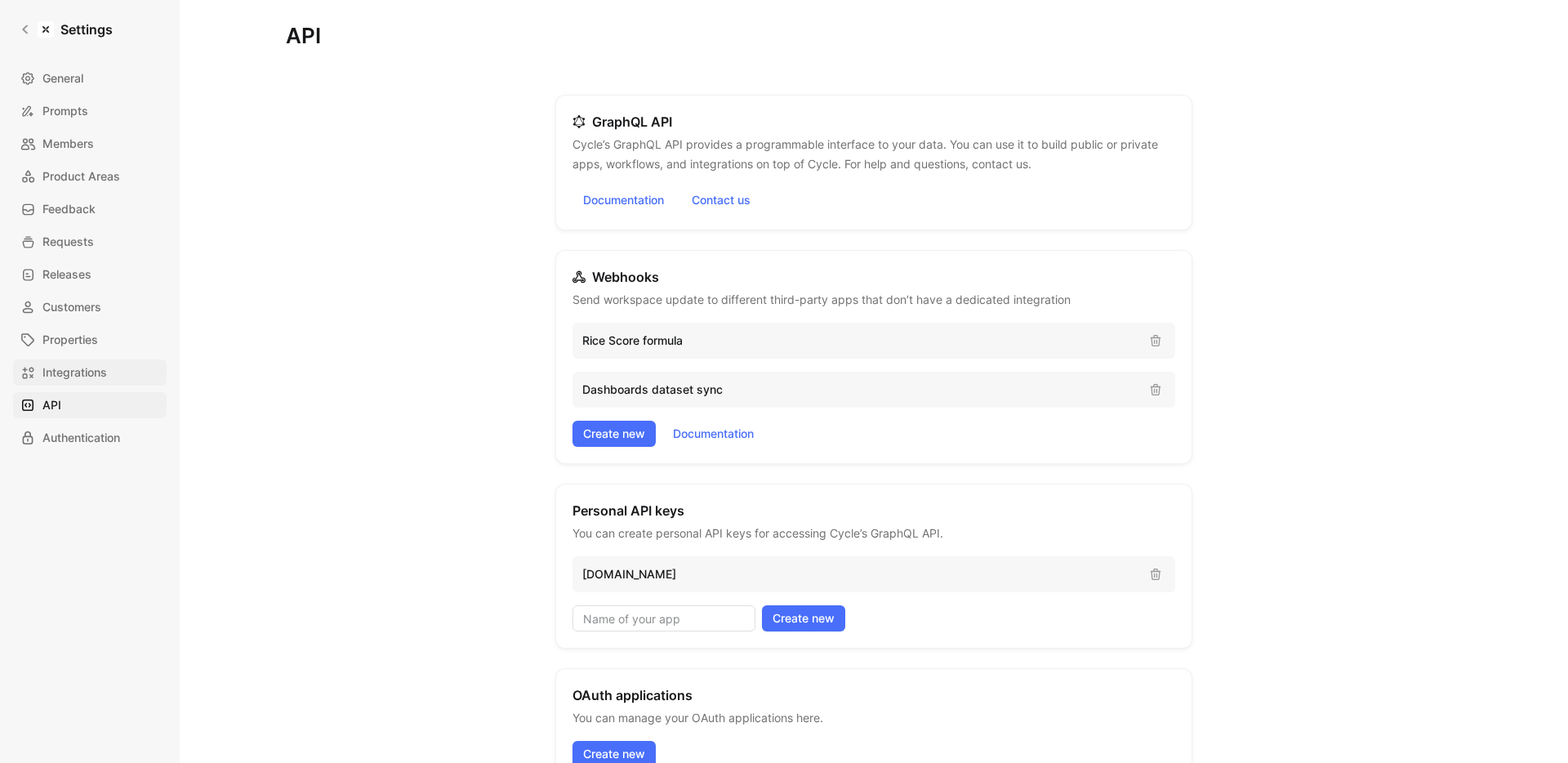
click at [78, 375] on span "Integrations" at bounding box center [74, 372] width 65 height 20
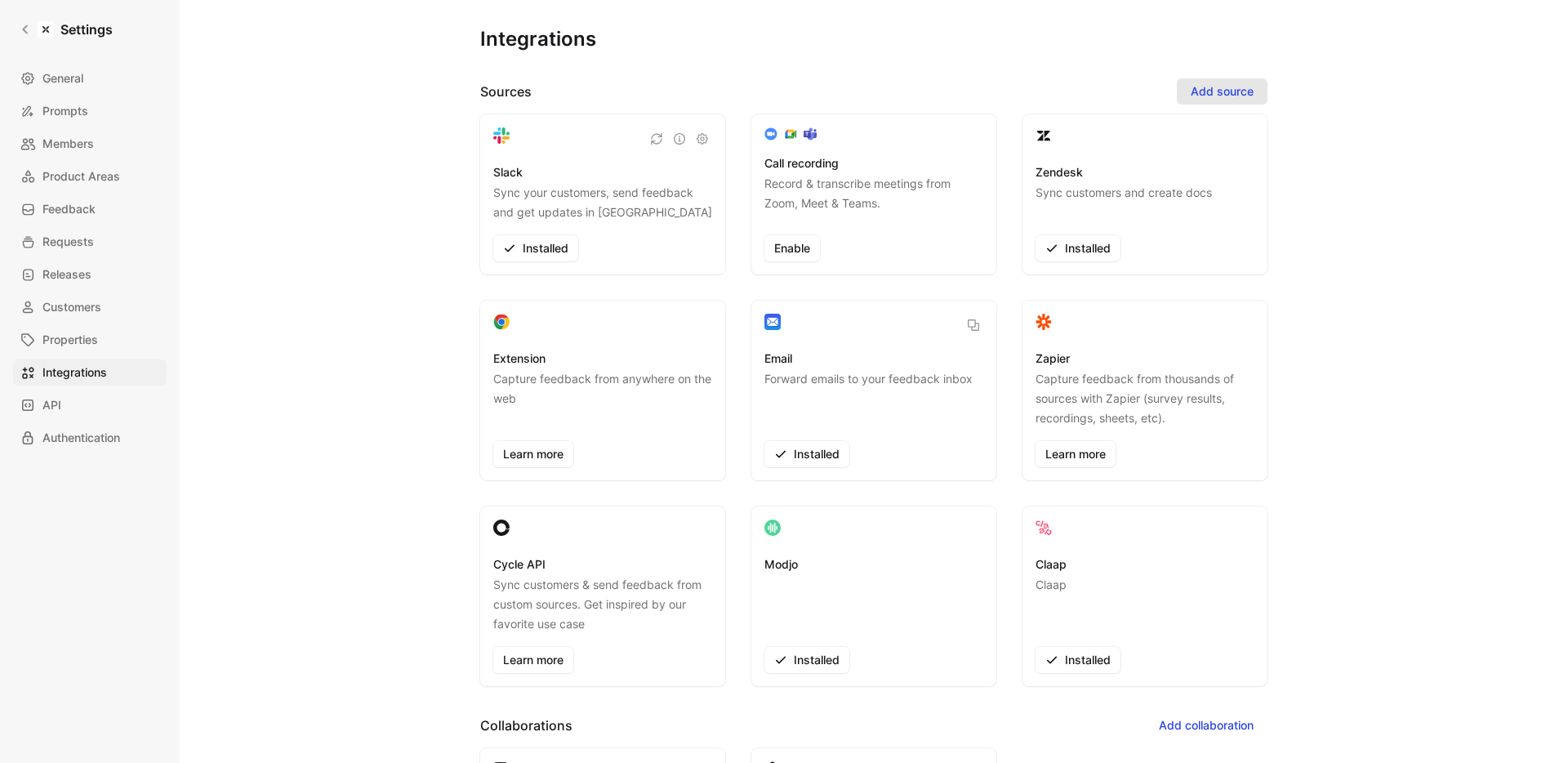
click at [1199, 100] on span "Add source" at bounding box center [1222, 91] width 63 height 20
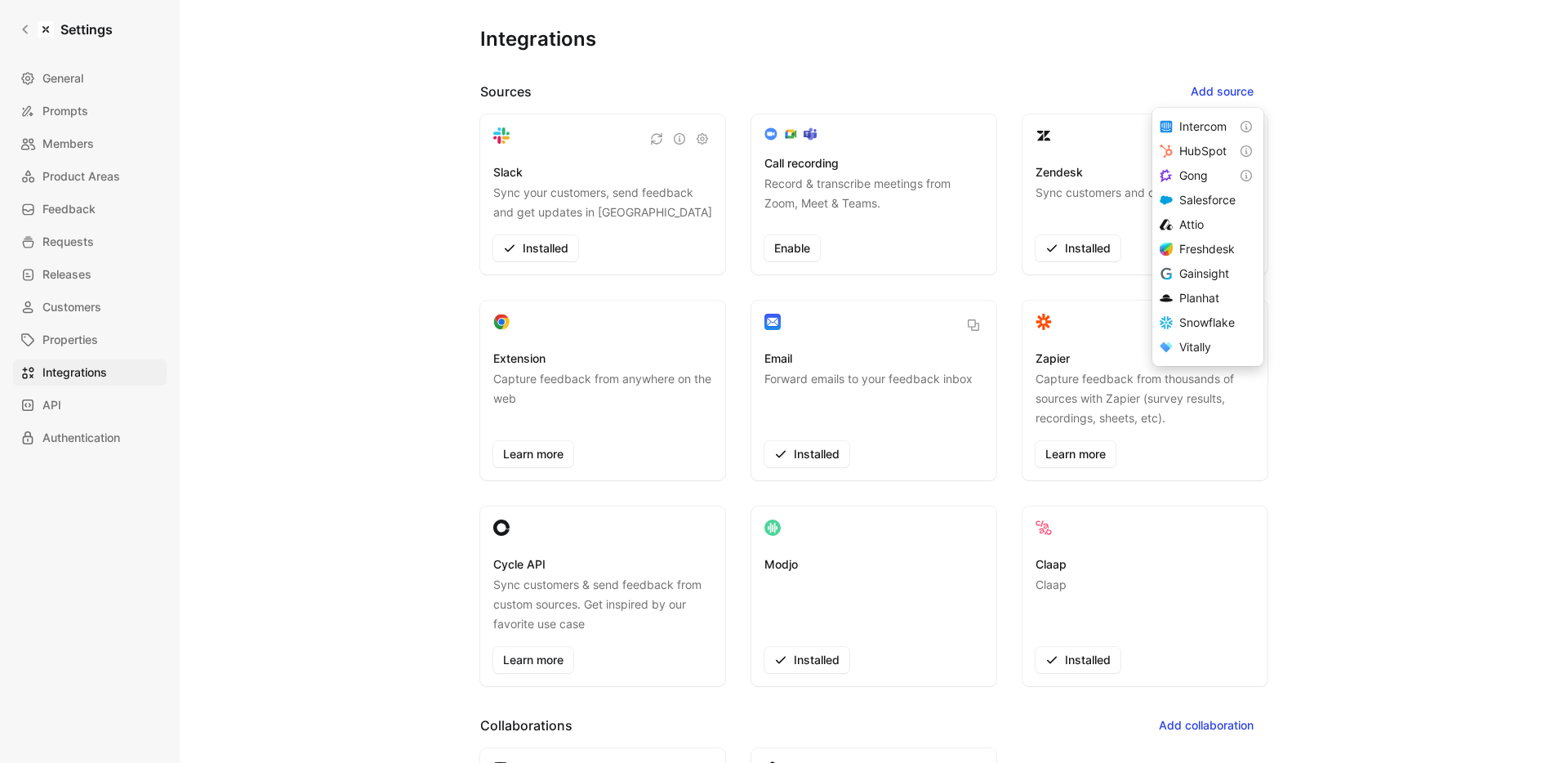
click at [200, 344] on div "Integrations Sources Add source Slack Sync your customers, send feedback and ge…" at bounding box center [874, 382] width 1389 height 763
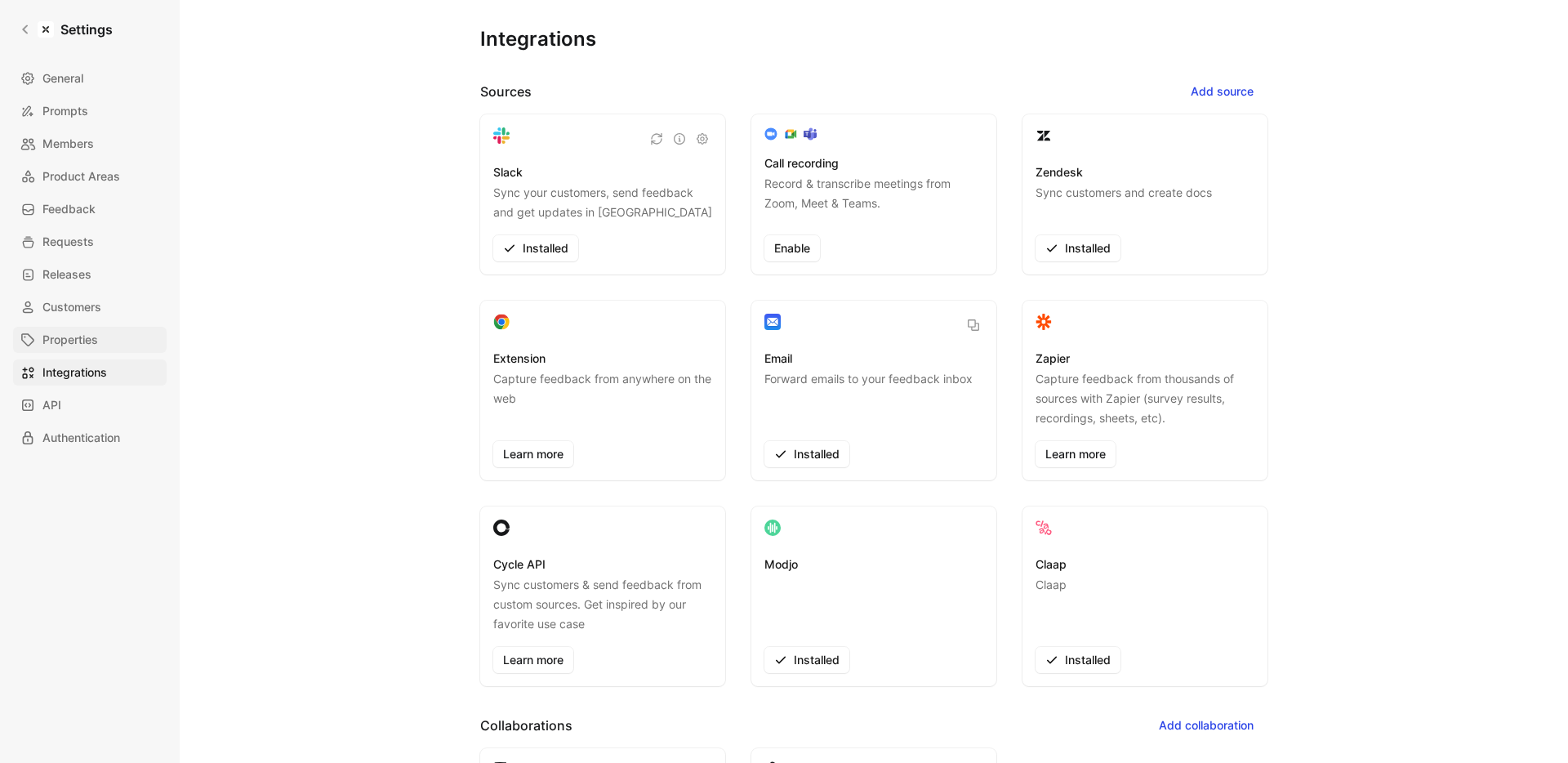
click at [93, 332] on span "Properties" at bounding box center [70, 339] width 55 height 20
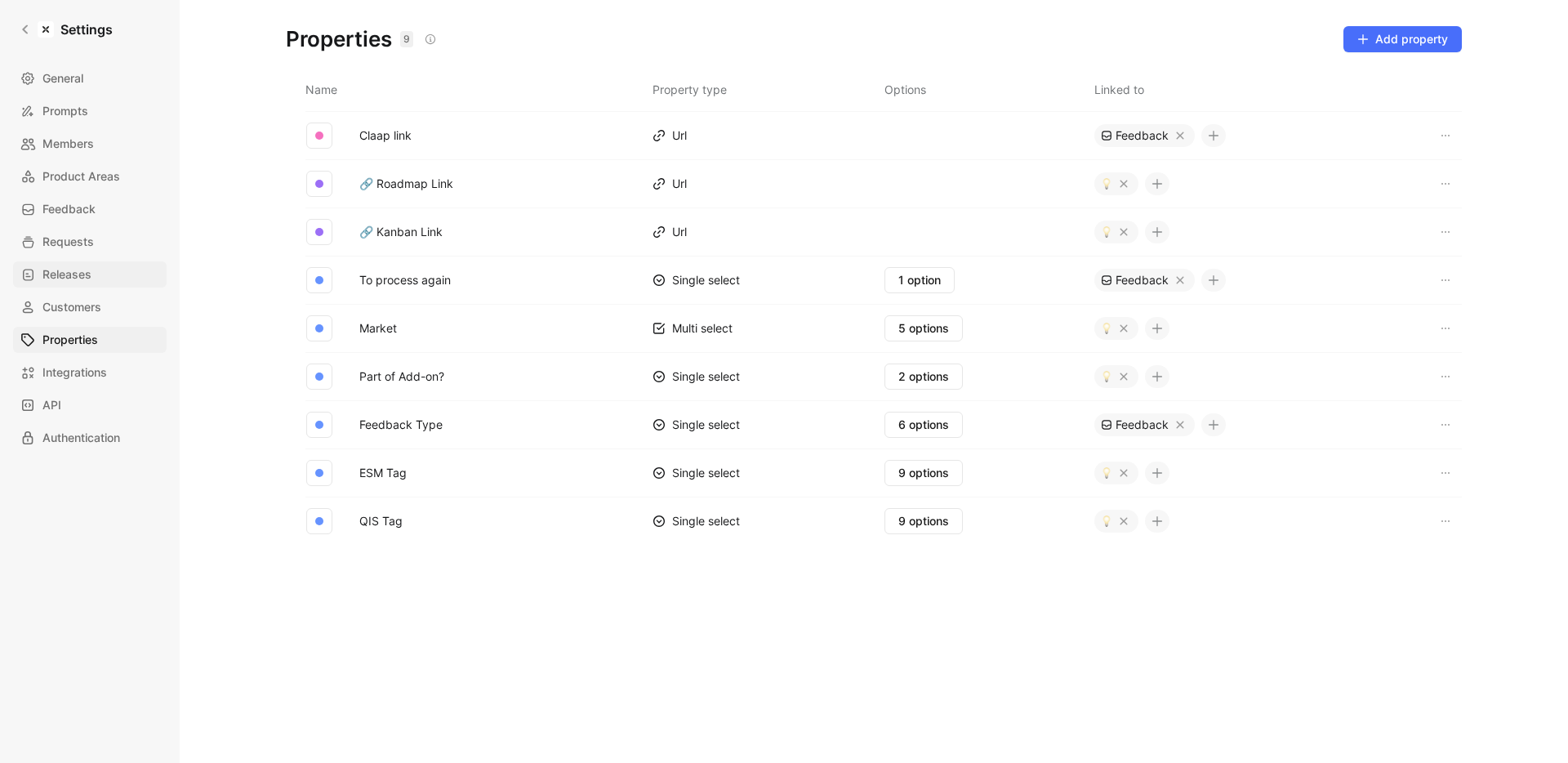
click at [105, 278] on link "Releases" at bounding box center [90, 274] width 153 height 26
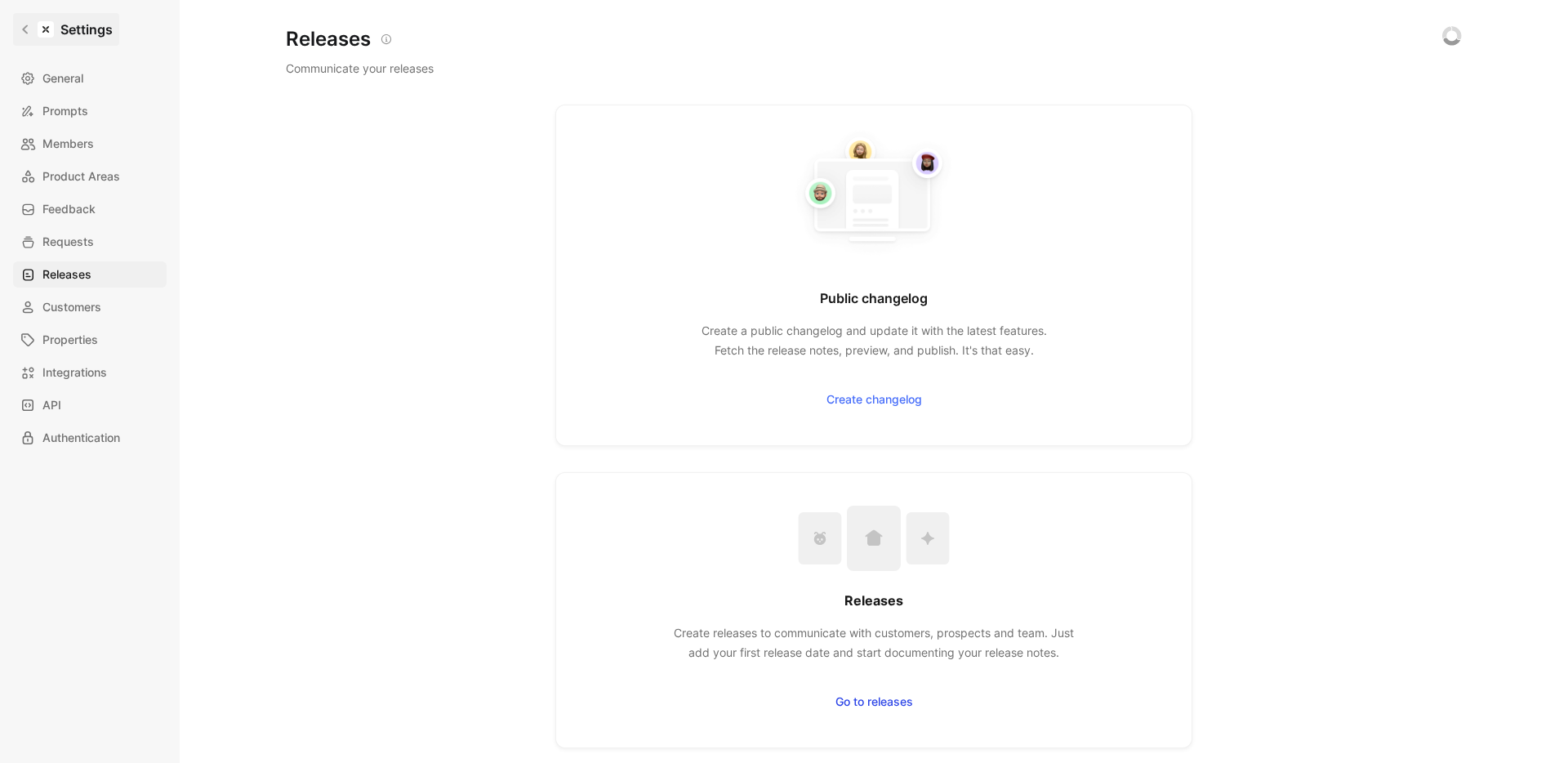
click at [23, 27] on icon at bounding box center [25, 29] width 6 height 9
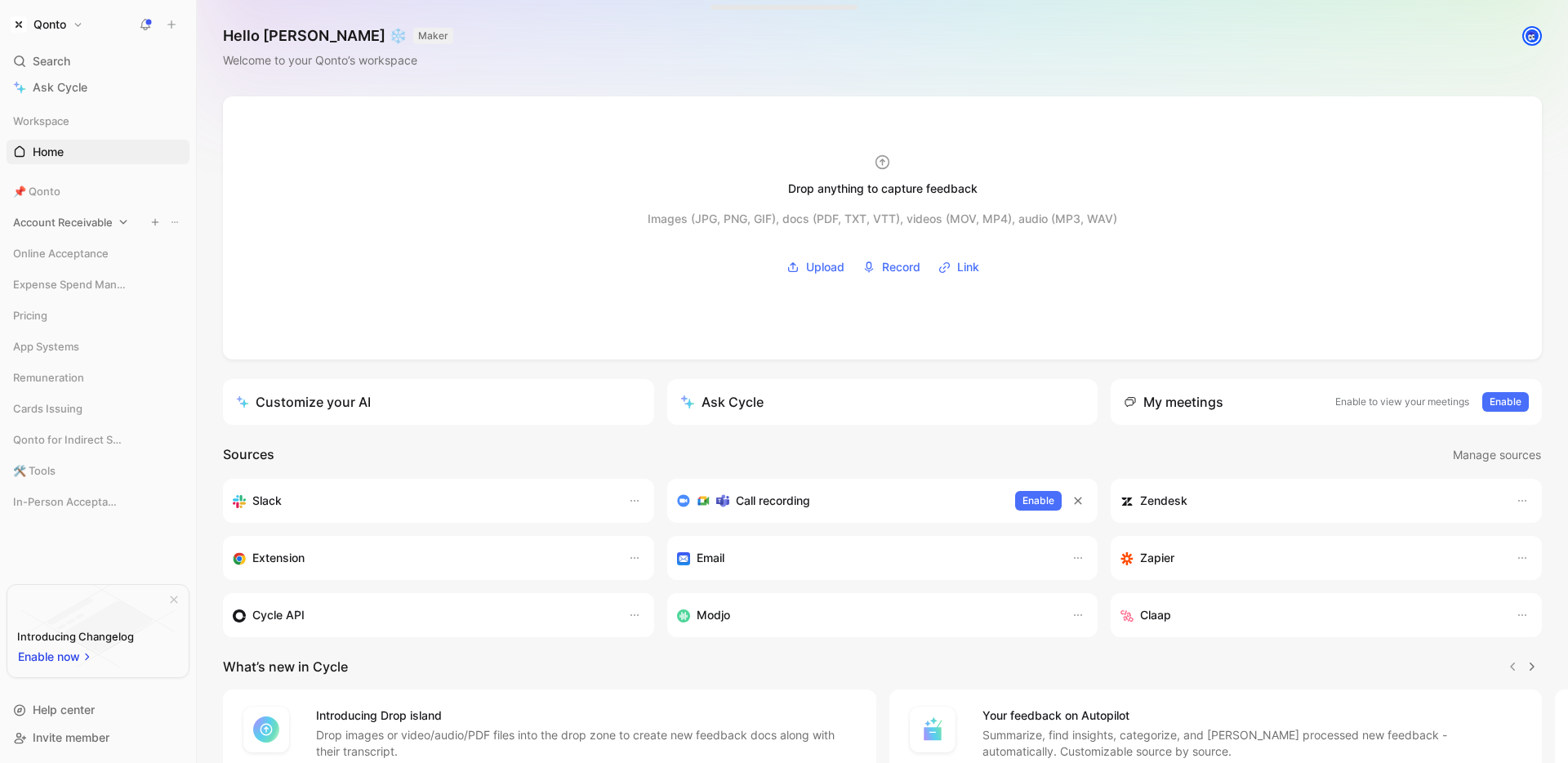
click at [53, 225] on span "Account Receivable" at bounding box center [63, 221] width 100 height 16
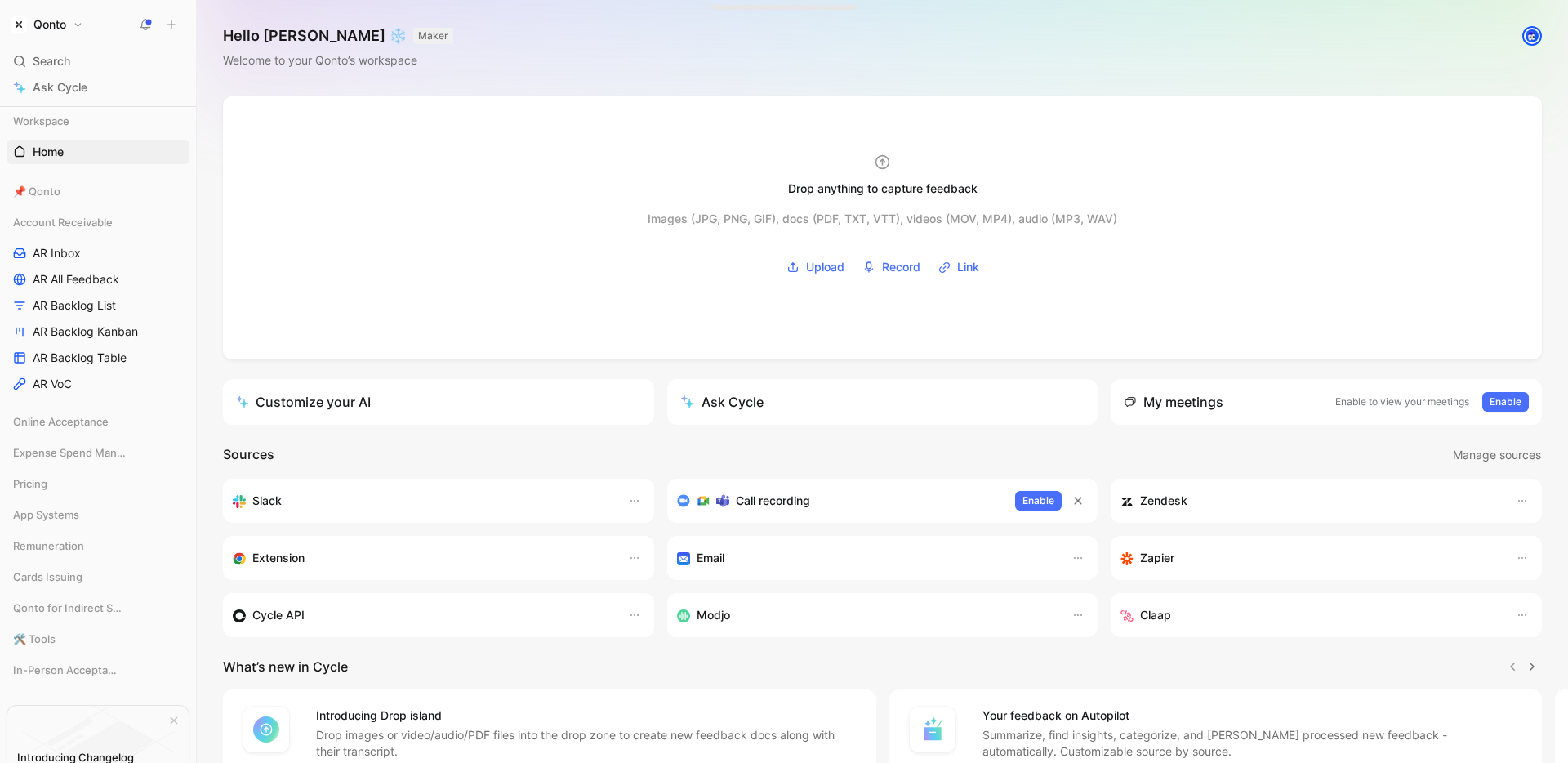
scroll to position [121, 0]
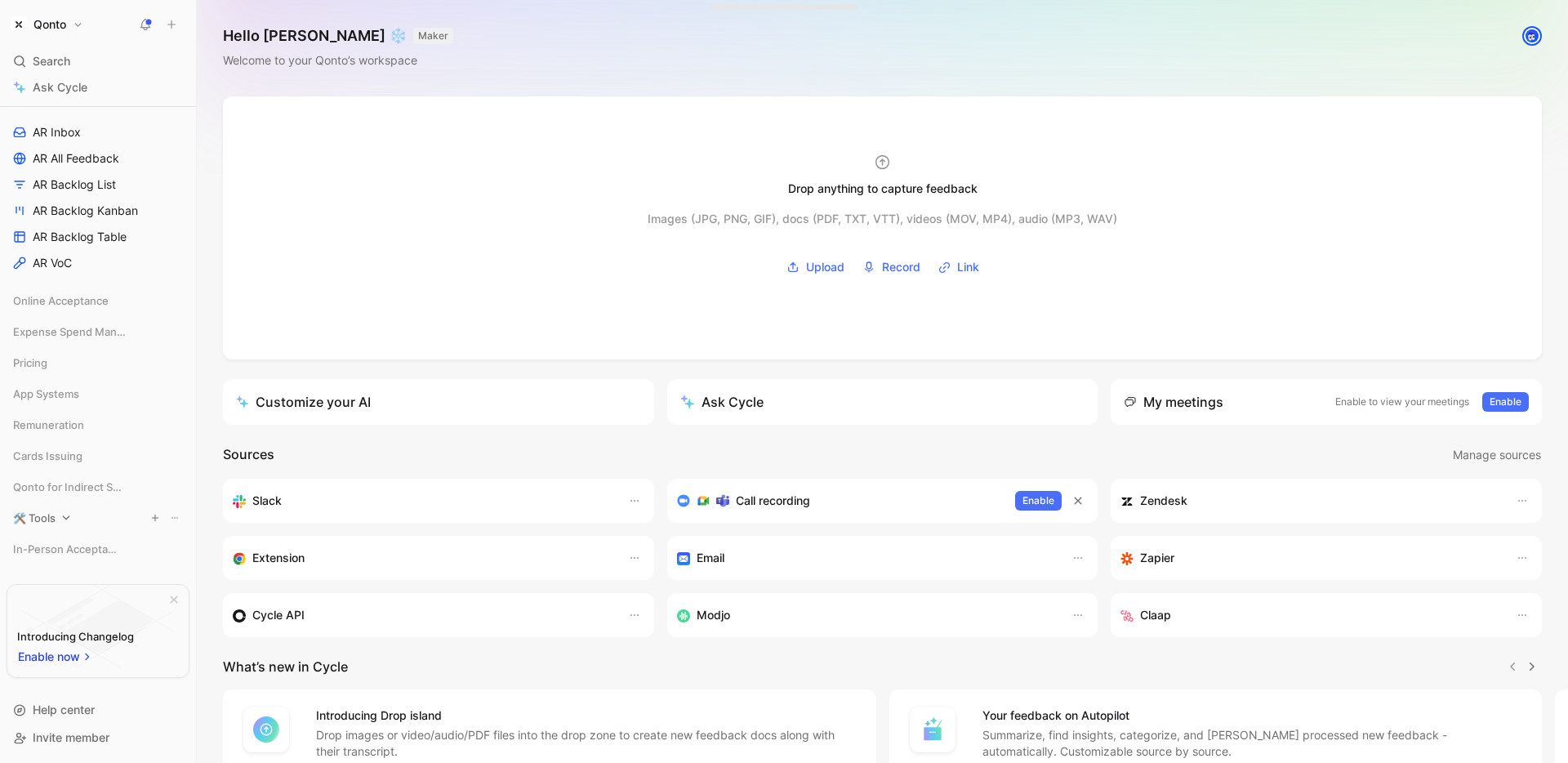
click at [36, 517] on span "🛠️ Tools" at bounding box center [34, 518] width 42 height 16
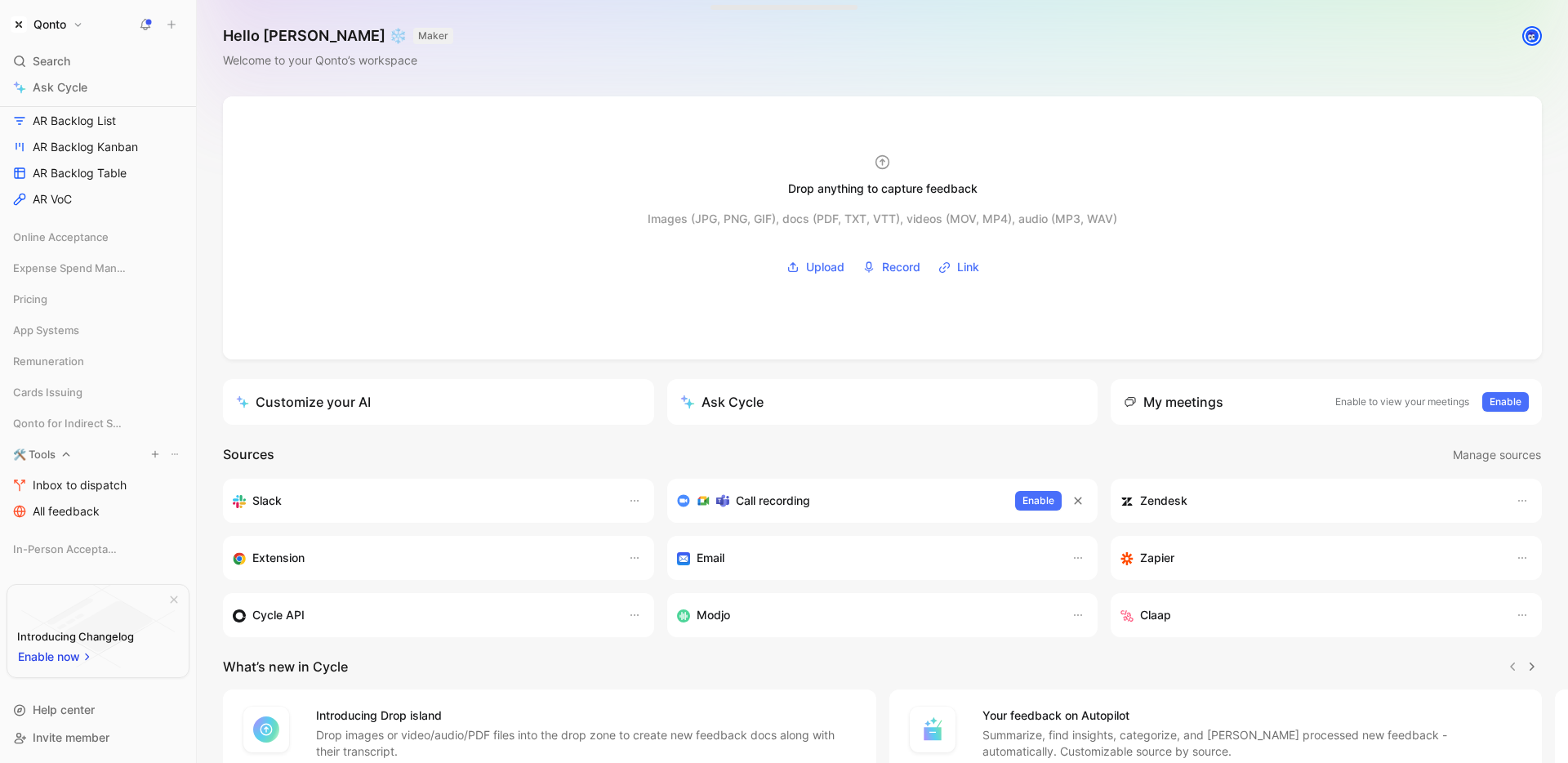
click at [60, 453] on div at bounding box center [65, 454] width 11 height 11
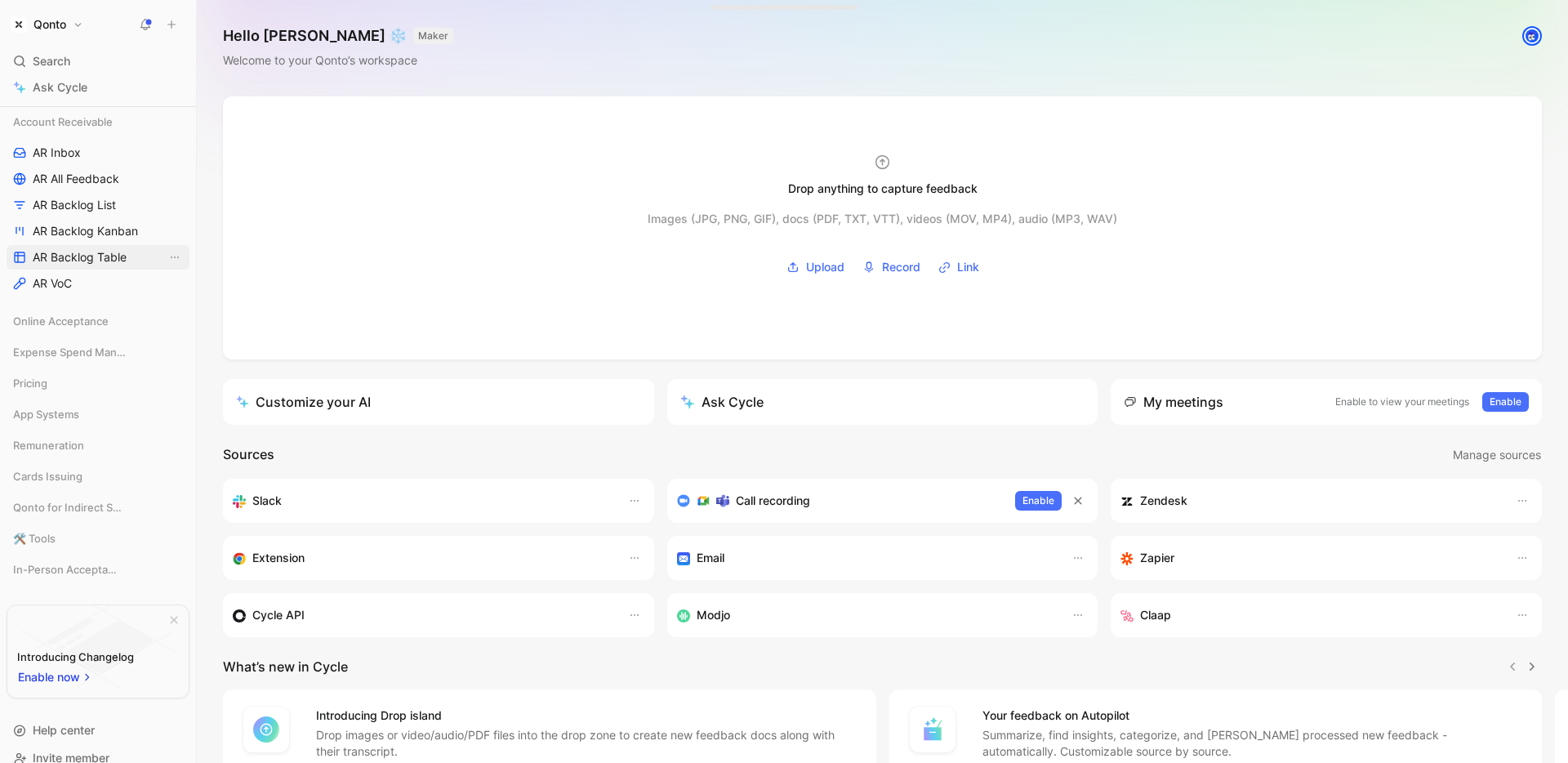
scroll to position [90, 0]
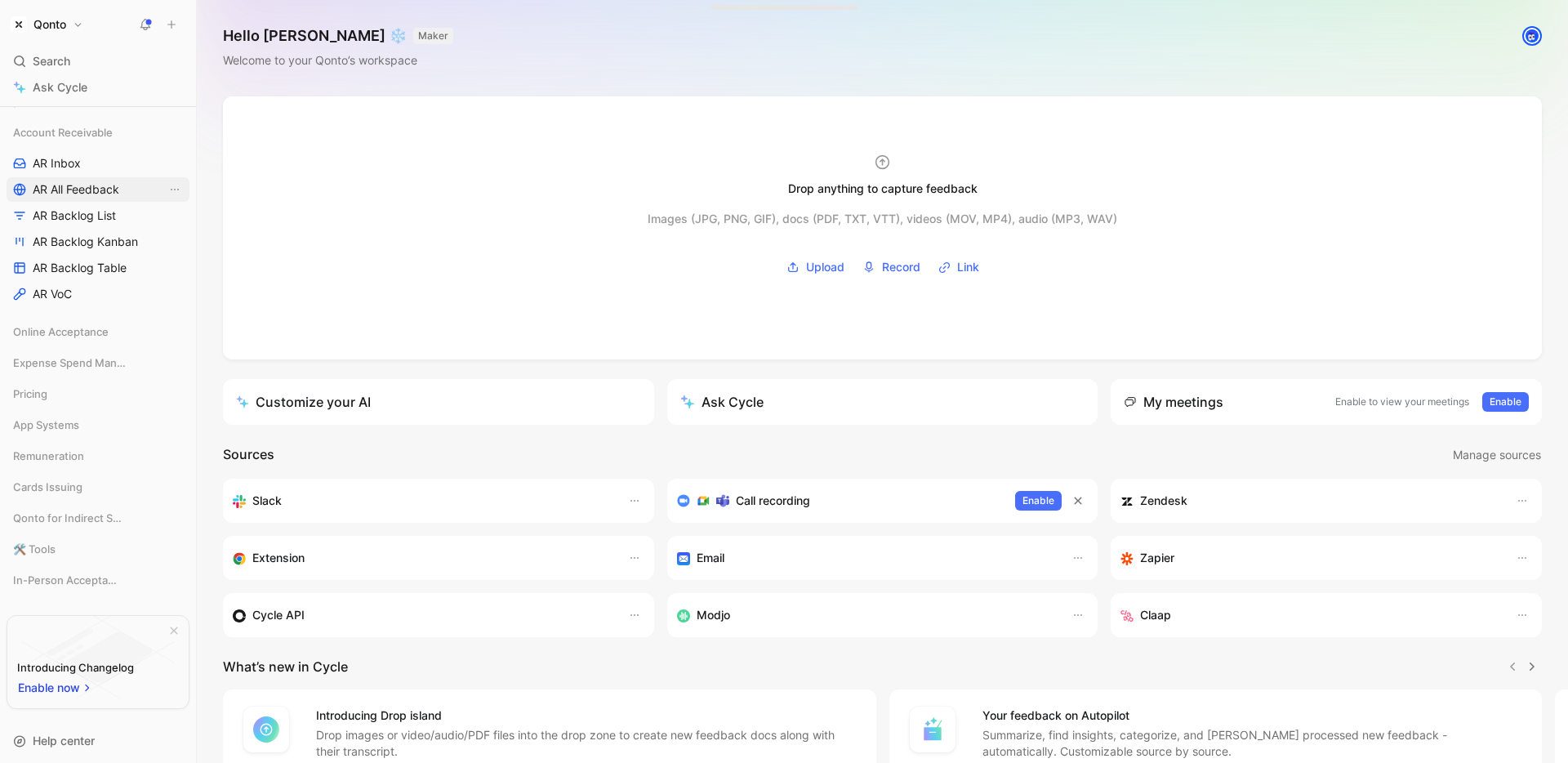
click at [103, 187] on span "AR All Feedback" at bounding box center [76, 189] width 87 height 16
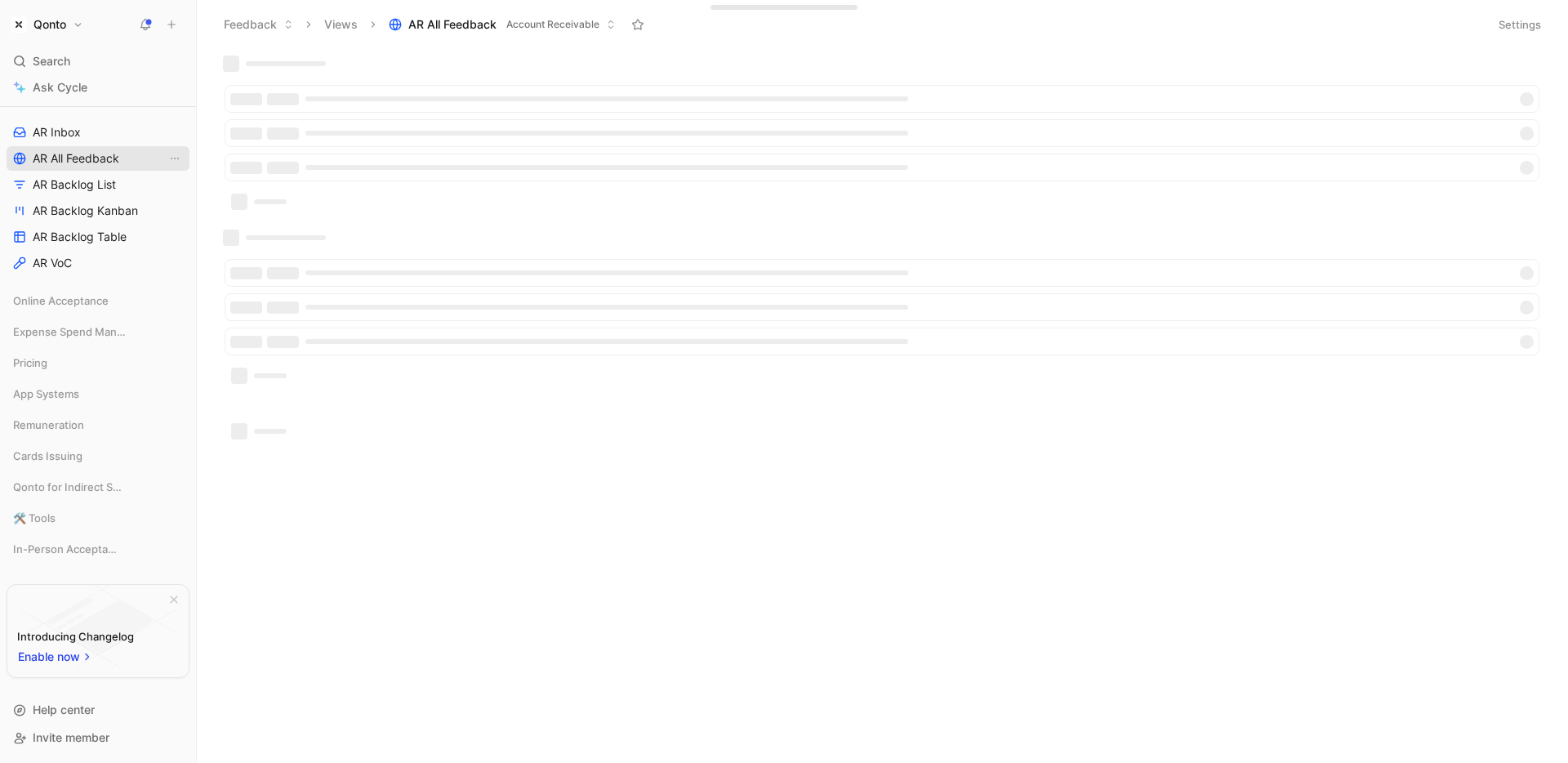
scroll to position [51, 0]
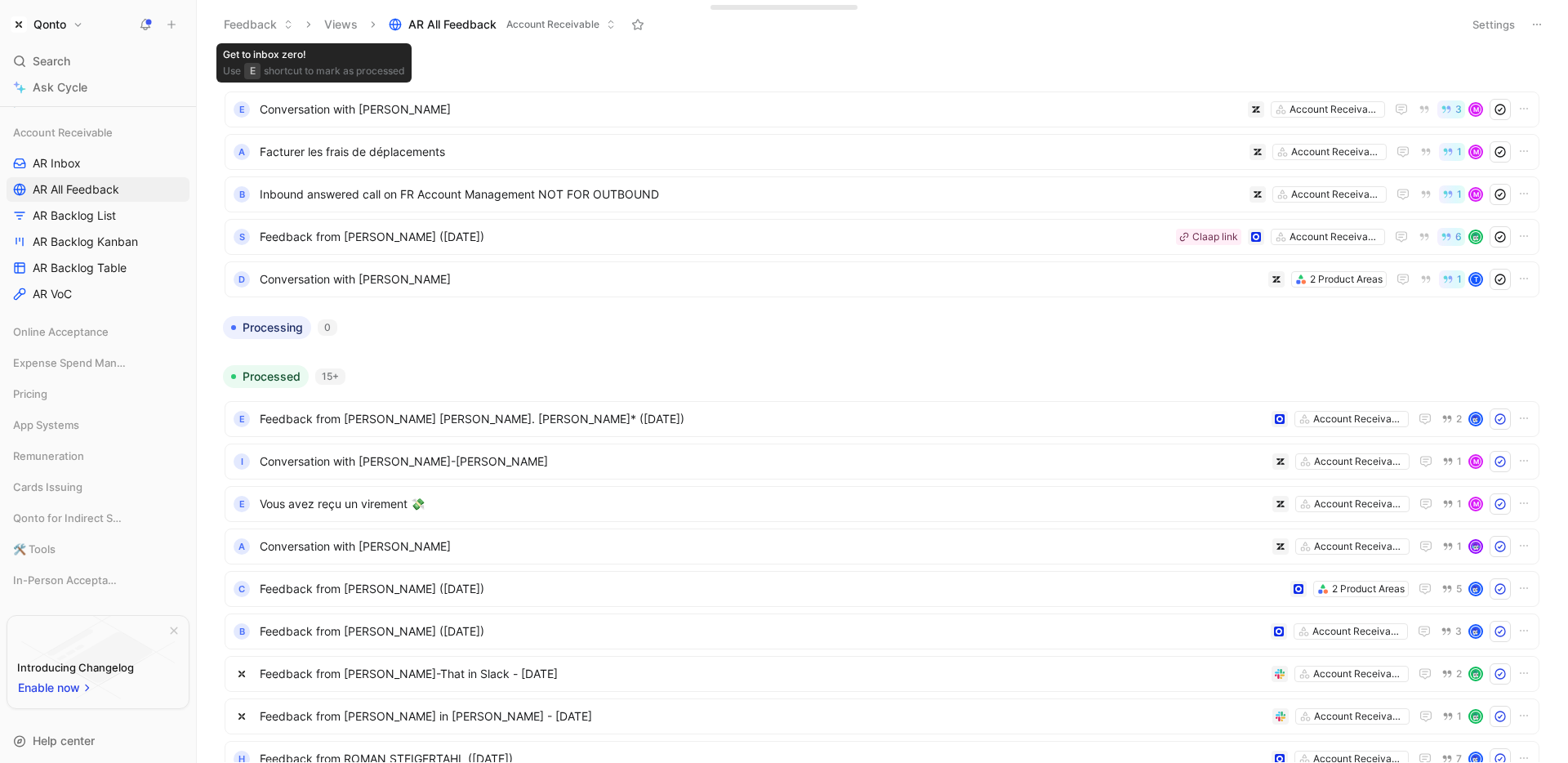
click at [262, 20] on button "Feedback" at bounding box center [258, 24] width 84 height 24
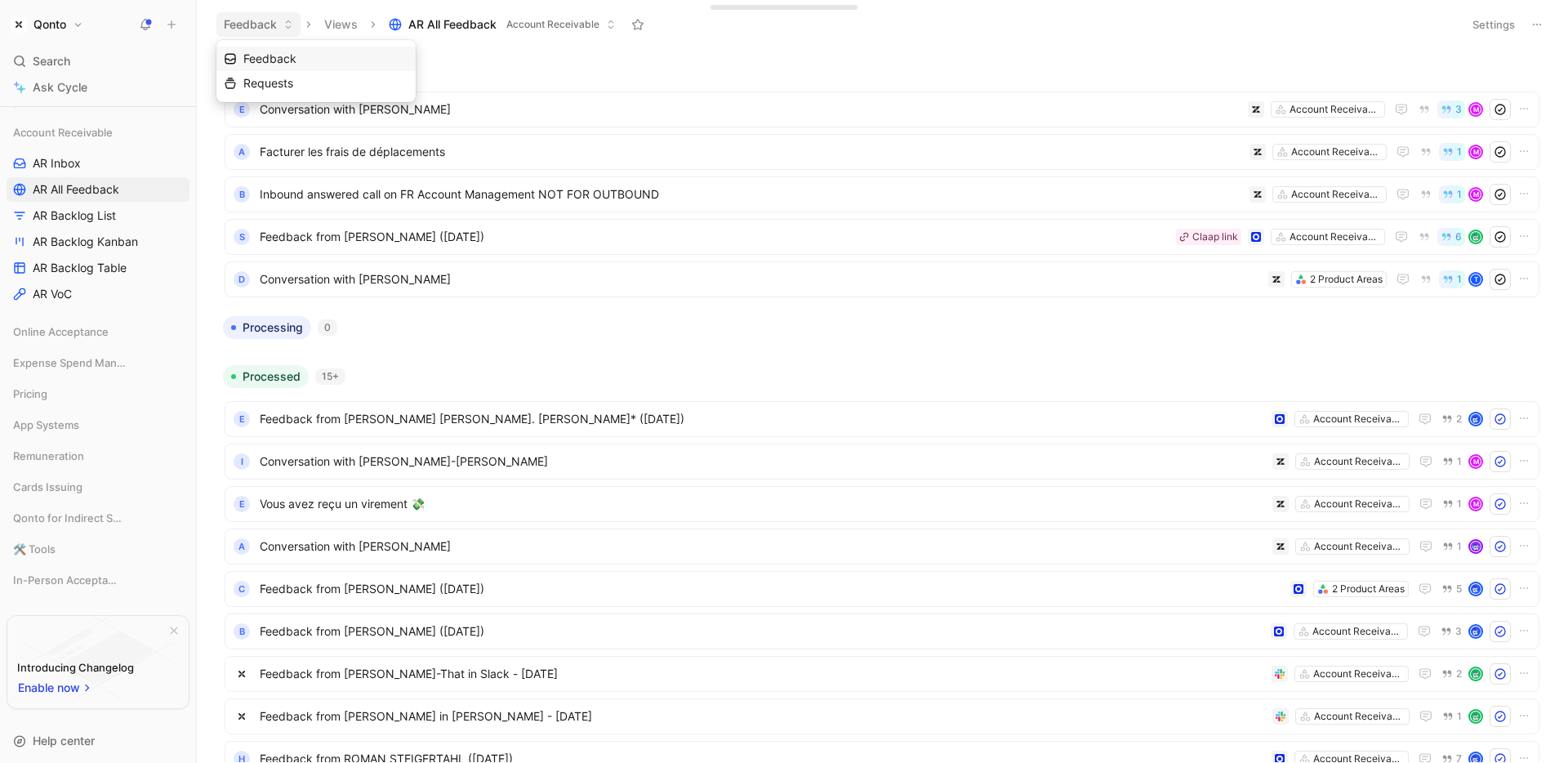
click at [286, 54] on span "Feedback" at bounding box center [271, 59] width 53 height 14
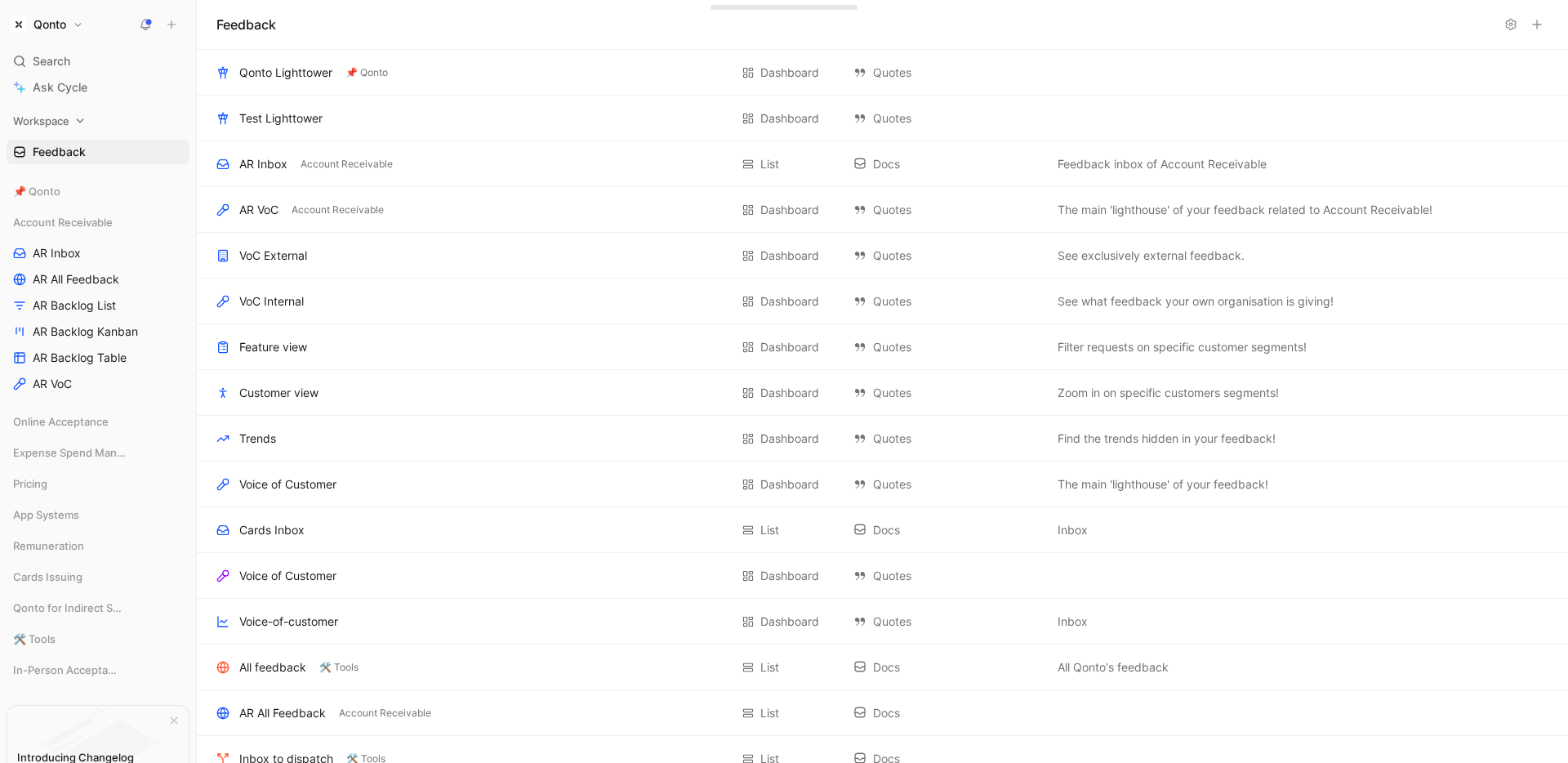
click at [65, 119] on span "Workspace" at bounding box center [40, 121] width 56 height 16
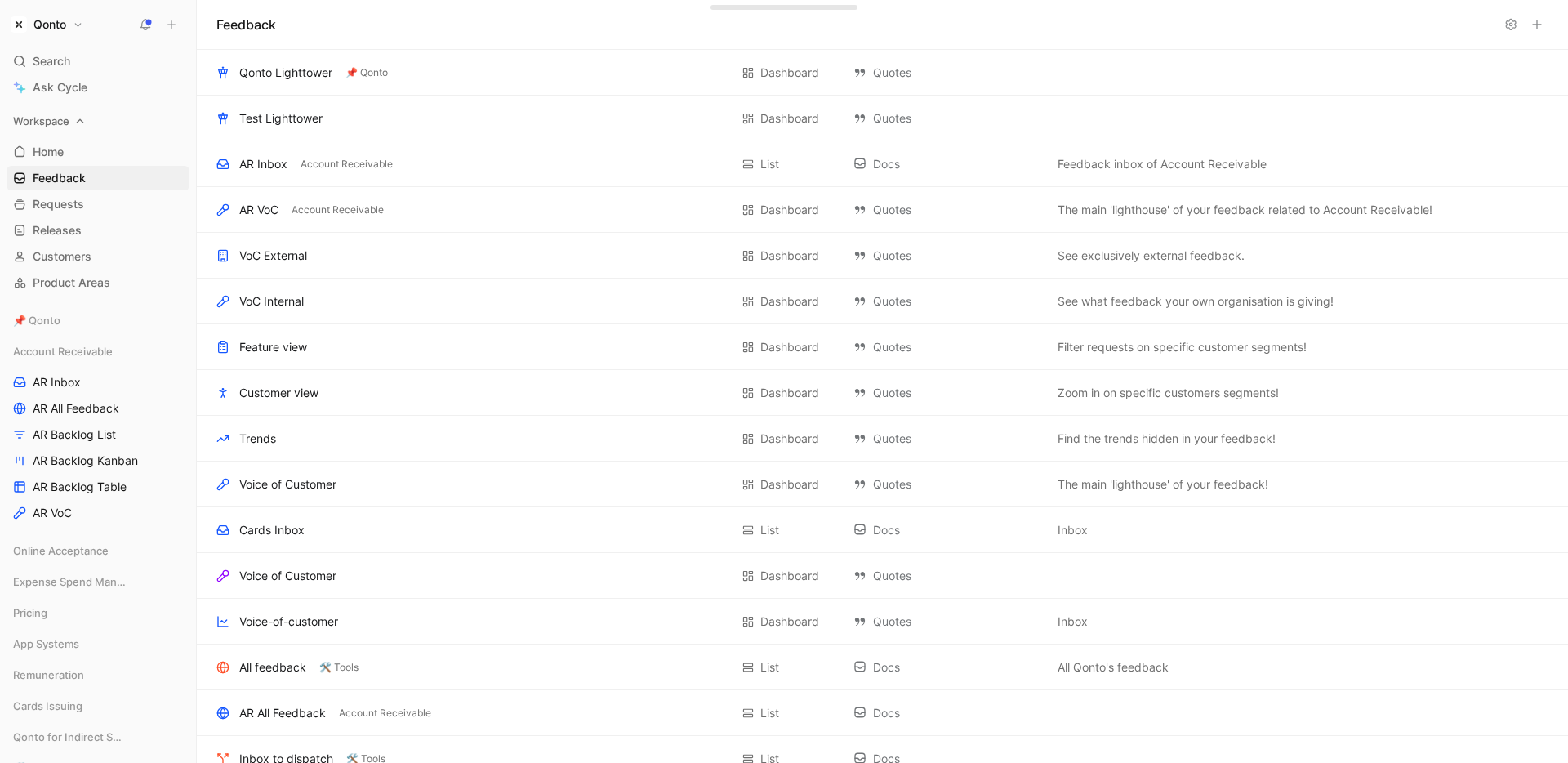
click at [65, 119] on span "Workspace" at bounding box center [40, 121] width 56 height 16
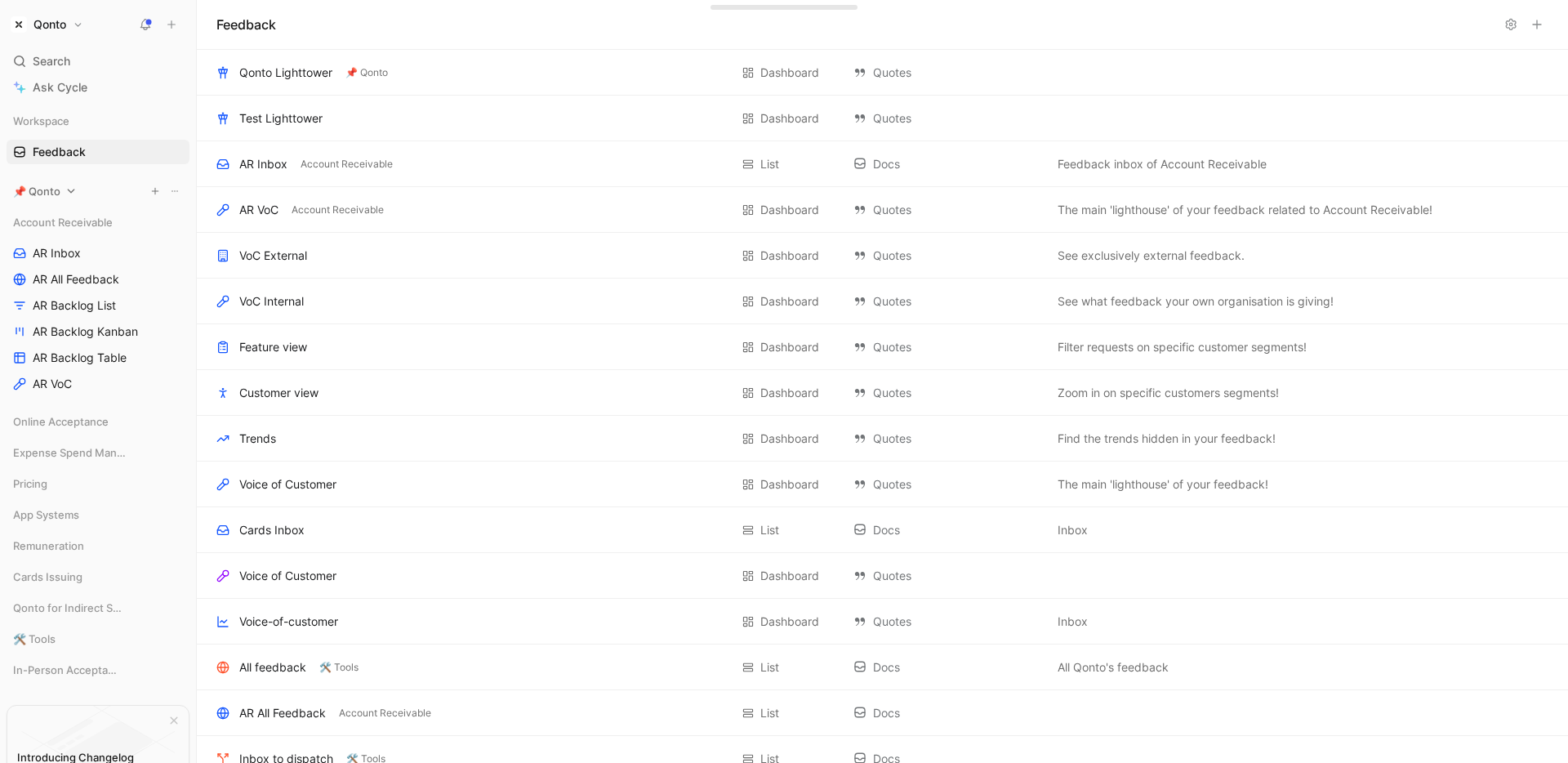
click at [52, 183] on span "📌 Qonto" at bounding box center [36, 190] width 47 height 16
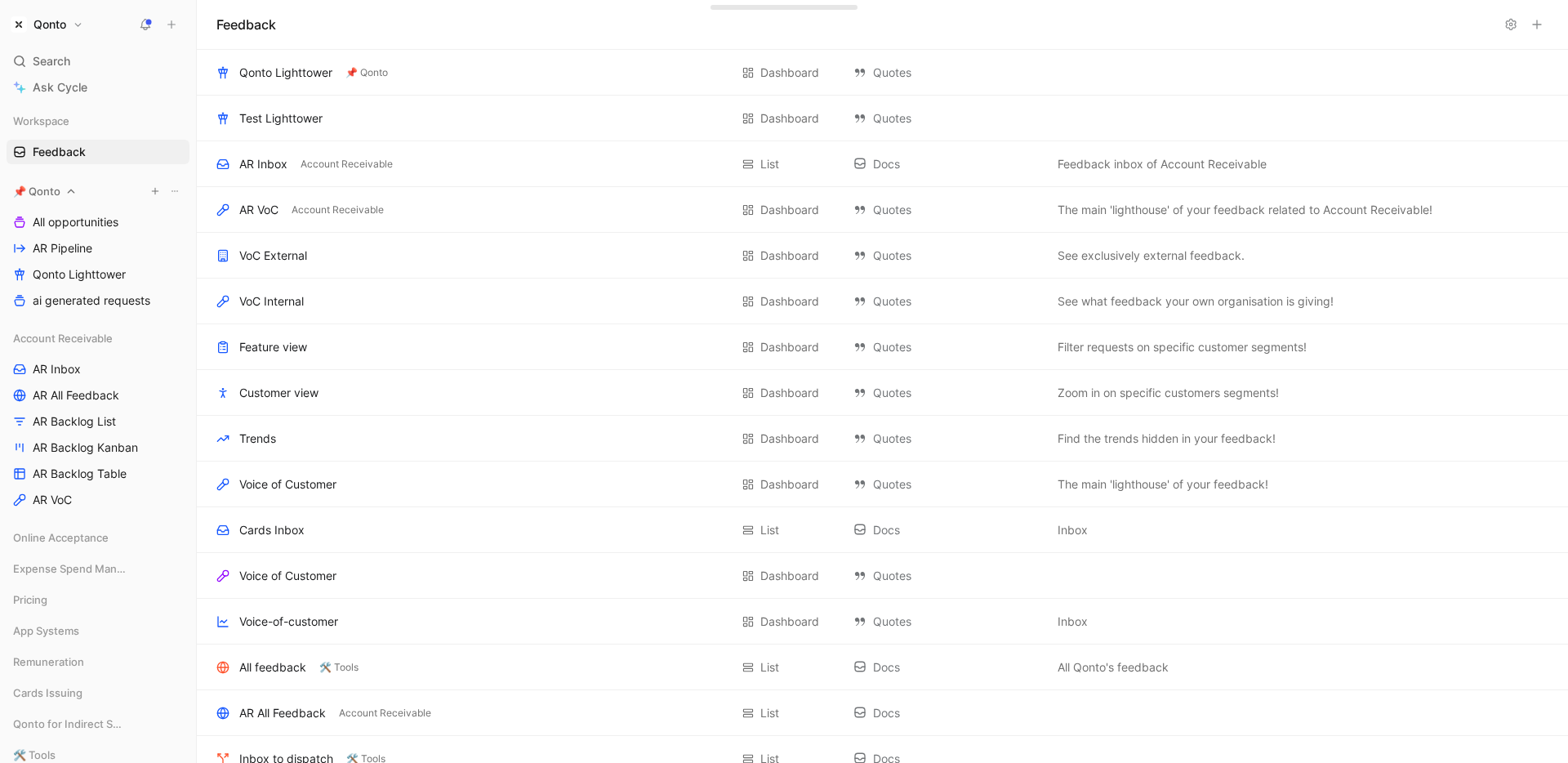
click at [57, 196] on span "📌 Qonto" at bounding box center [36, 190] width 47 height 16
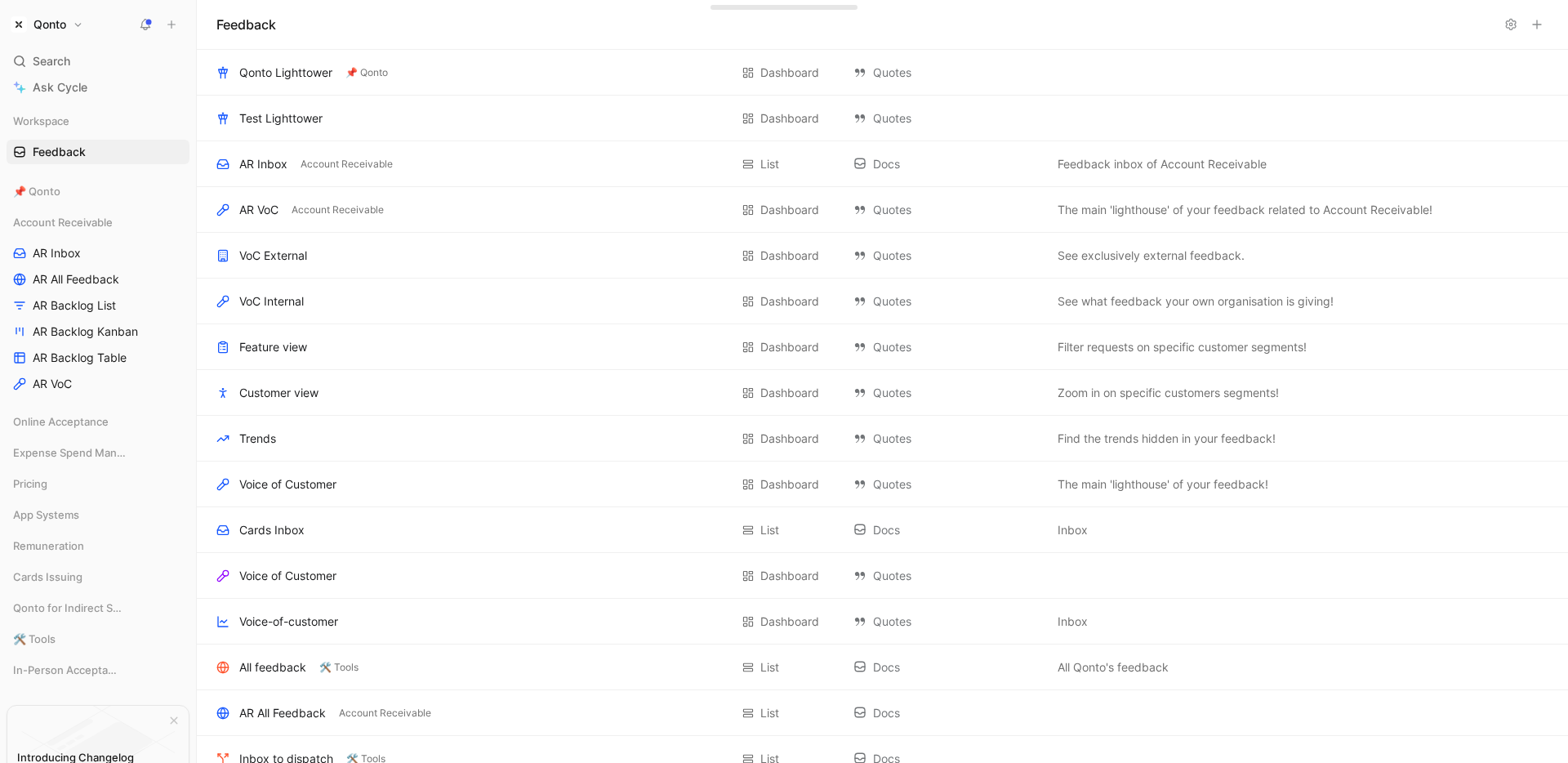
click at [70, 29] on button "Qonto" at bounding box center [47, 24] width 81 height 23
click at [98, 174] on div "Workspace settings G then S" at bounding box center [110, 168] width 201 height 26
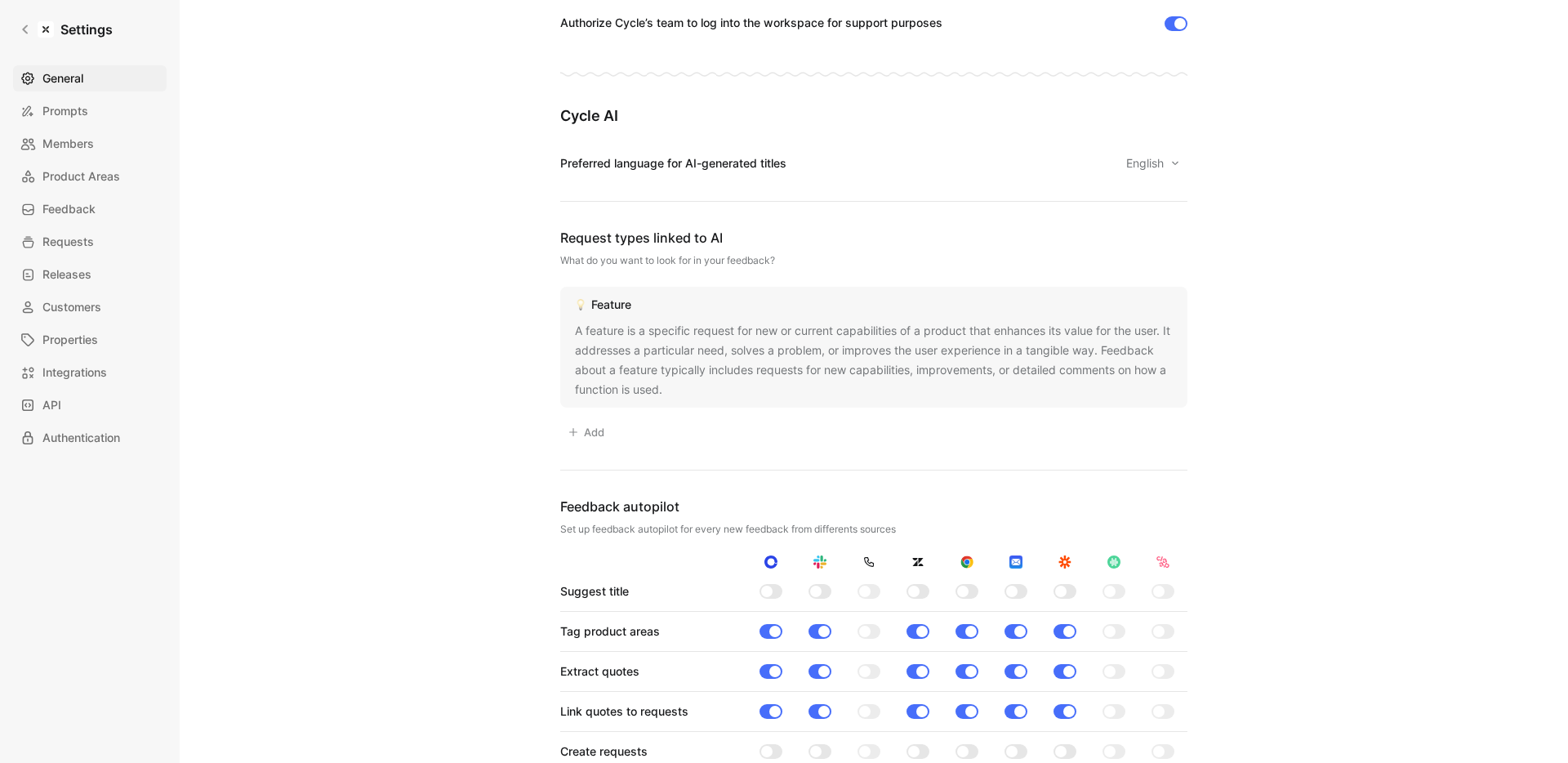
scroll to position [1120, 0]
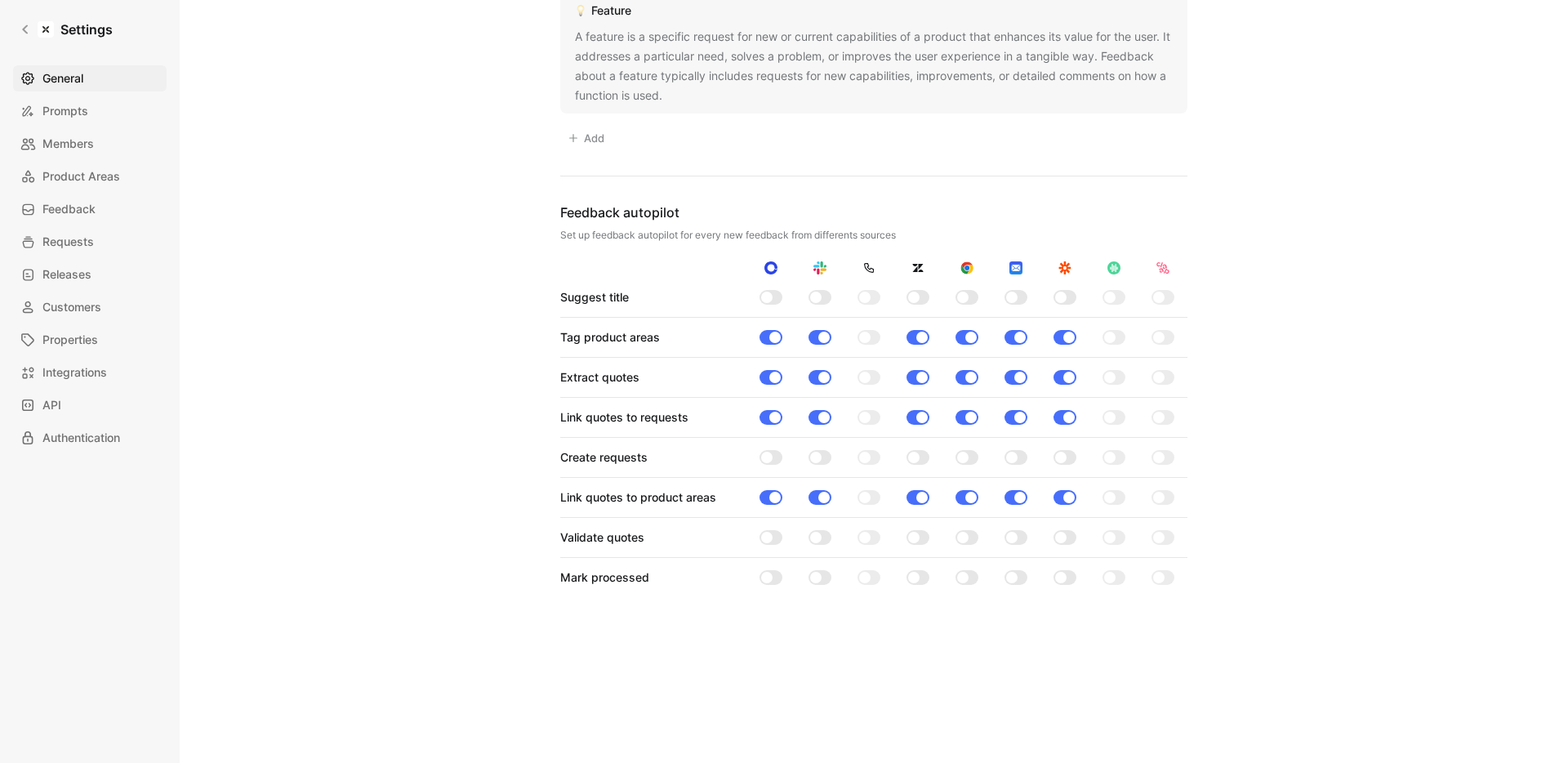
drag, startPoint x: 1272, startPoint y: 262, endPoint x: 1110, endPoint y: 269, distance: 162.2
click at [72, 177] on span "Product Areas" at bounding box center [81, 176] width 78 height 20
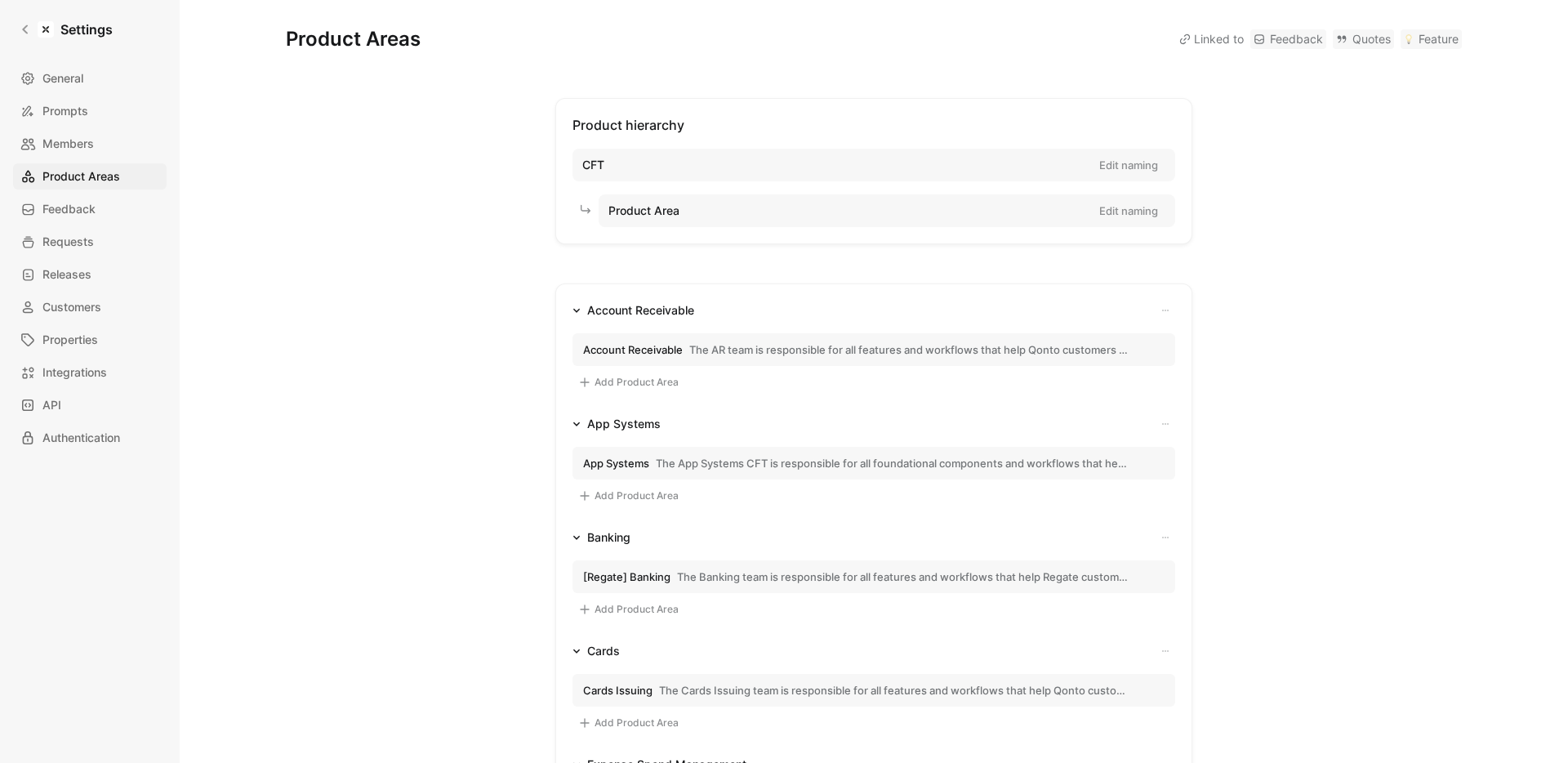
drag, startPoint x: 406, startPoint y: 251, endPoint x: 435, endPoint y: 212, distance: 48.6
